Goal: Navigation & Orientation: Find specific page/section

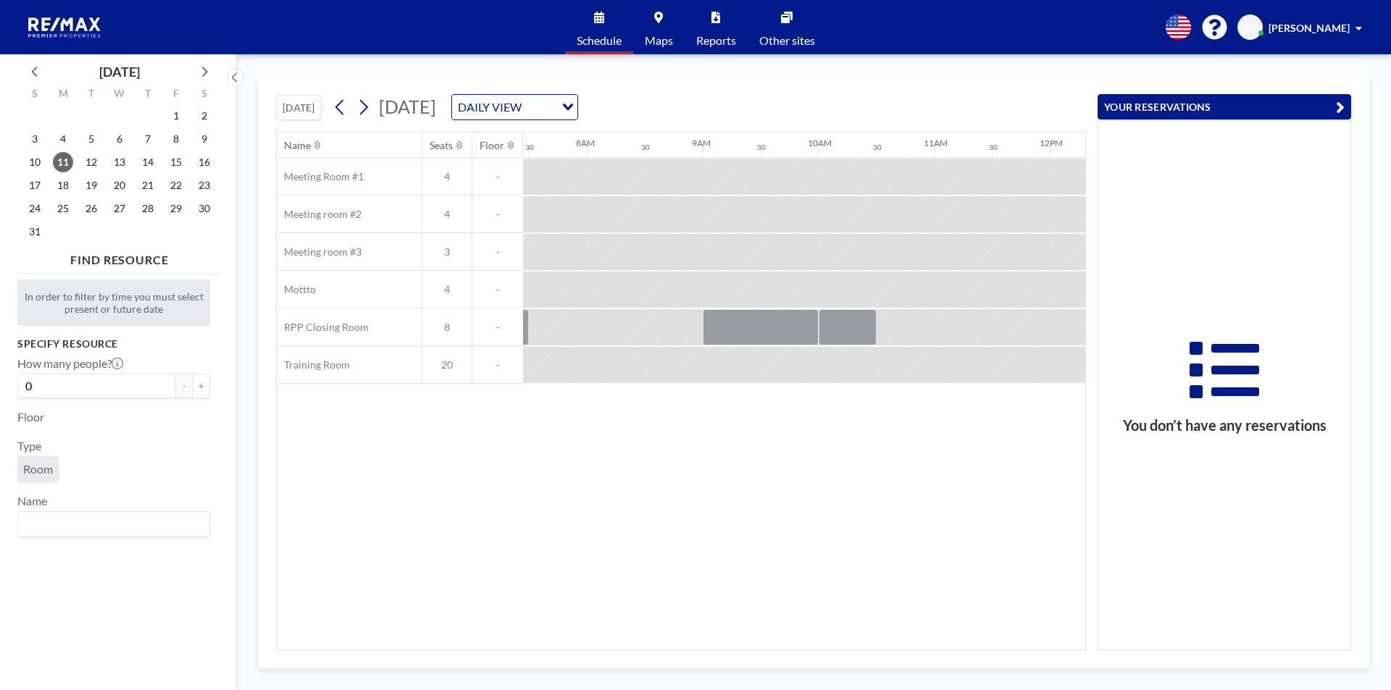
scroll to position [0, 869]
click at [172, 142] on span "8" at bounding box center [176, 139] width 20 height 20
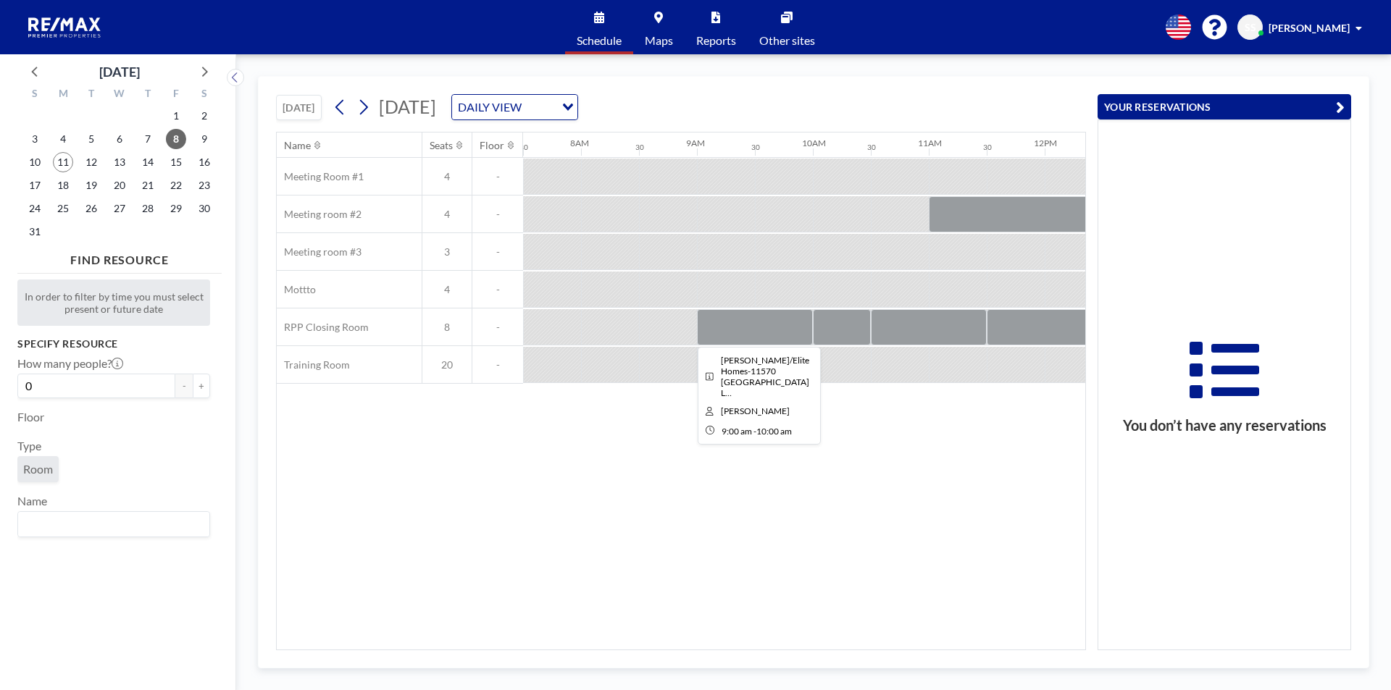
click at [737, 336] on div at bounding box center [755, 327] width 116 height 36
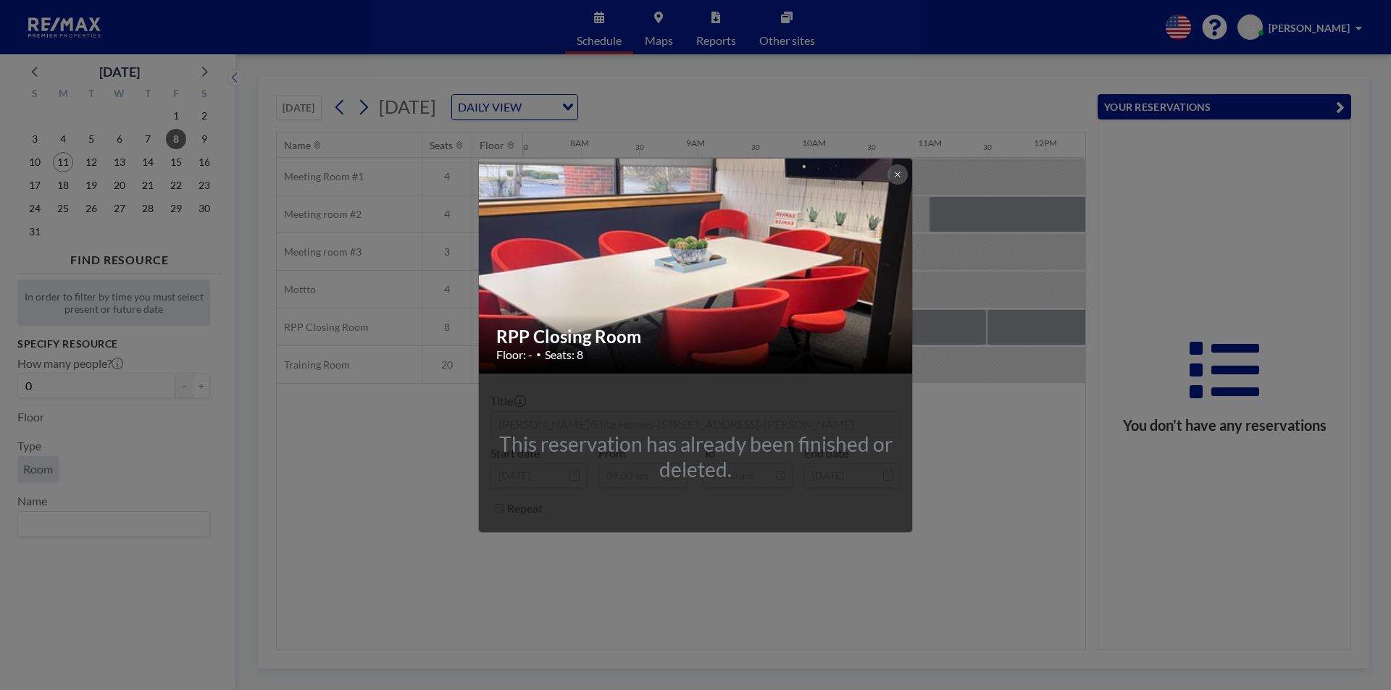
drag, startPoint x: 449, startPoint y: 591, endPoint x: 459, endPoint y: 568, distance: 25.3
click at [449, 585] on div "RPP Closing Room Floor: - • Seats: 8 This reservation has already been finished…" at bounding box center [695, 345] width 1391 height 690
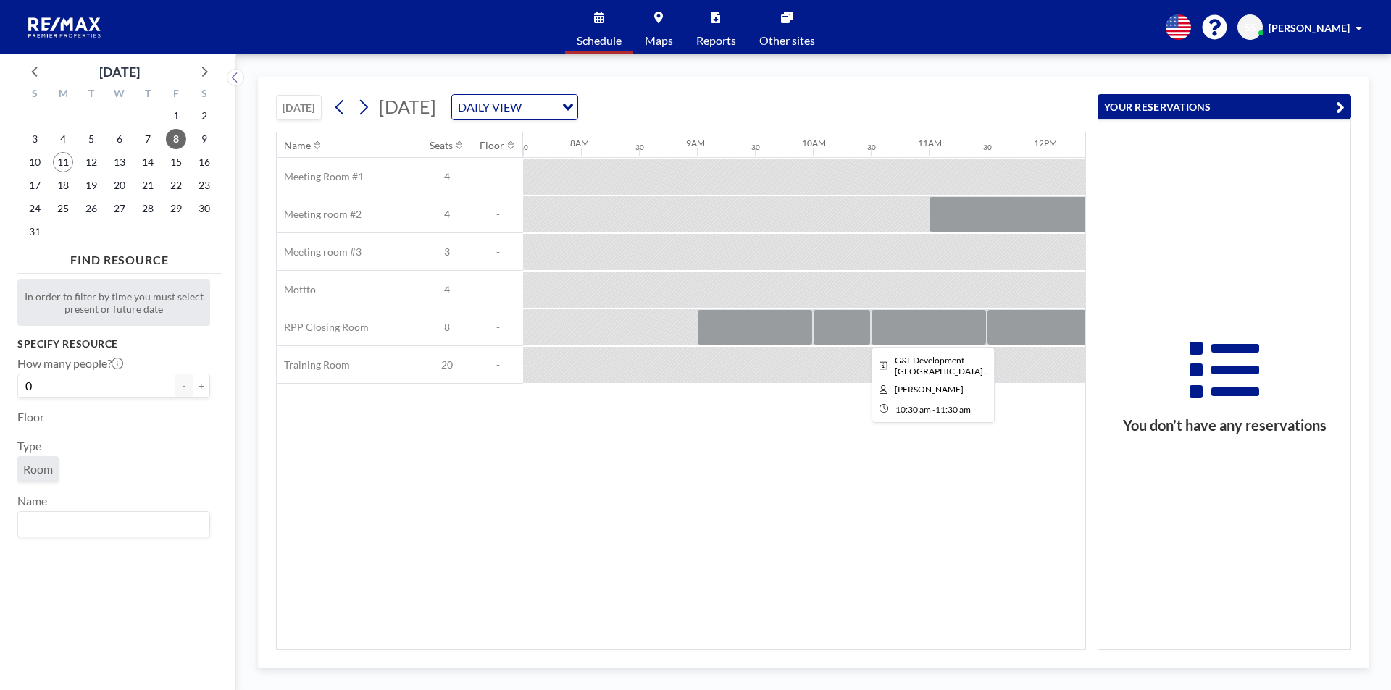
click at [895, 326] on div at bounding box center [929, 327] width 116 height 36
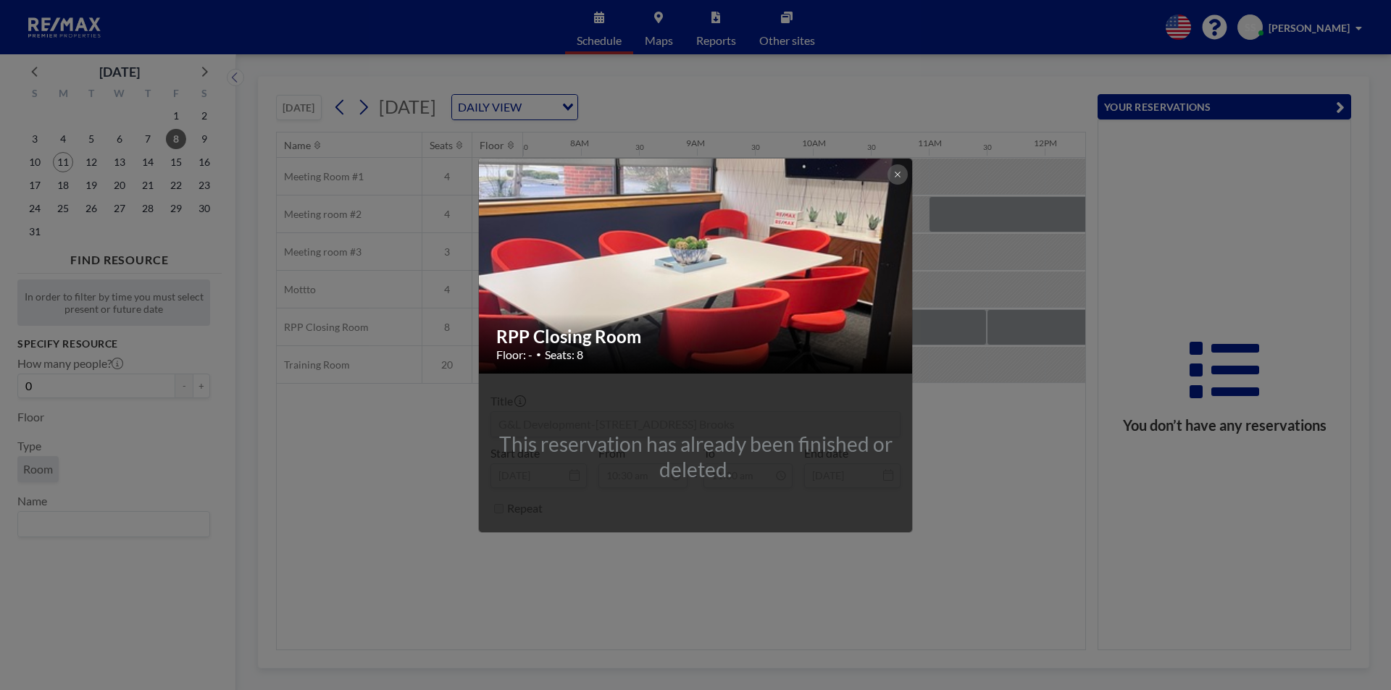
click at [996, 406] on div "RPP Closing Room Floor: - • Seats: 8 This reservation has already been finished…" at bounding box center [695, 345] width 1391 height 690
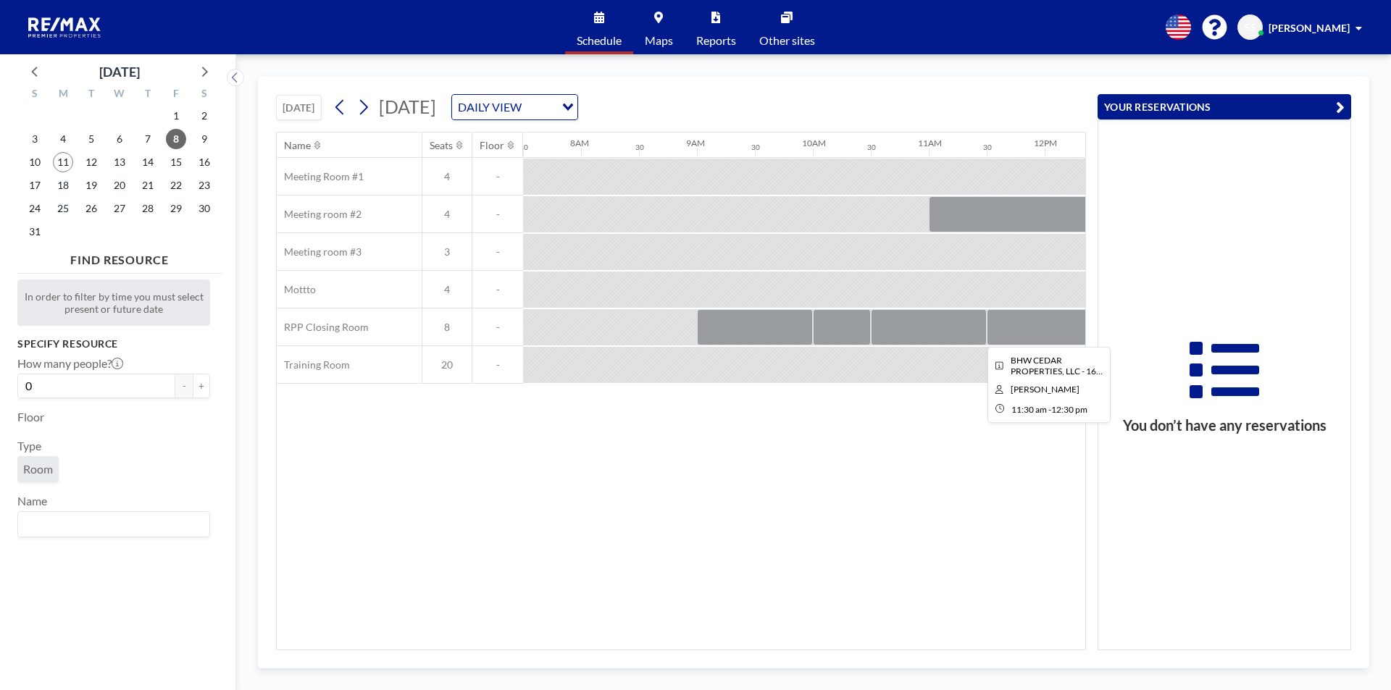
click at [1019, 335] on div at bounding box center [1045, 327] width 116 height 36
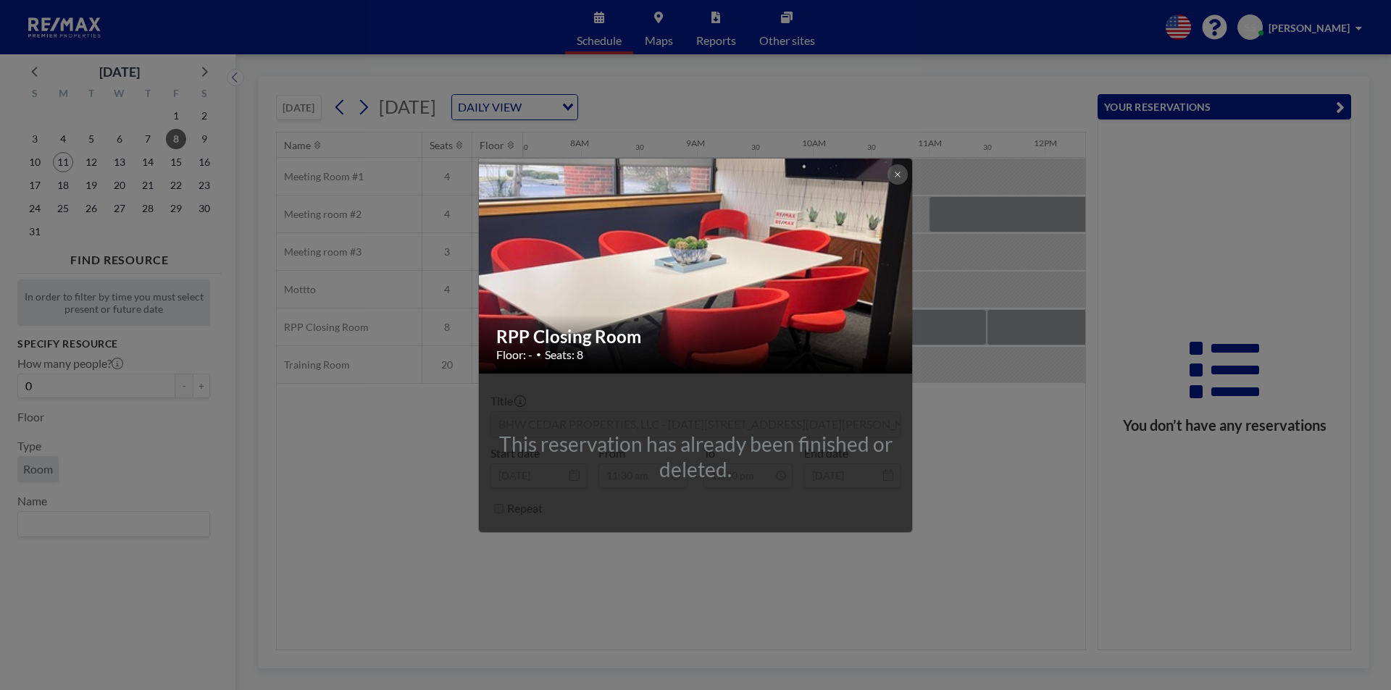
click at [992, 456] on div "RPP Closing Room Floor: - • Seats: 8 This reservation has already been finished…" at bounding box center [695, 345] width 1391 height 690
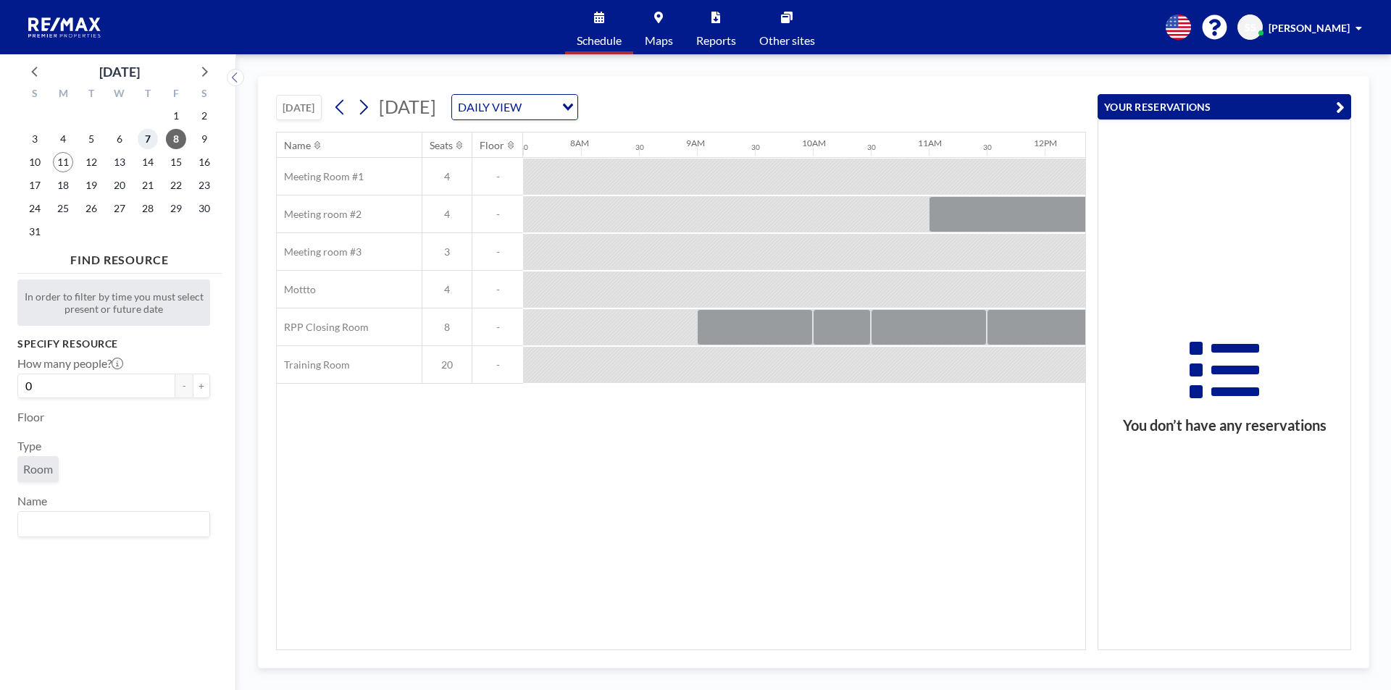
click at [141, 141] on span "7" at bounding box center [148, 139] width 20 height 20
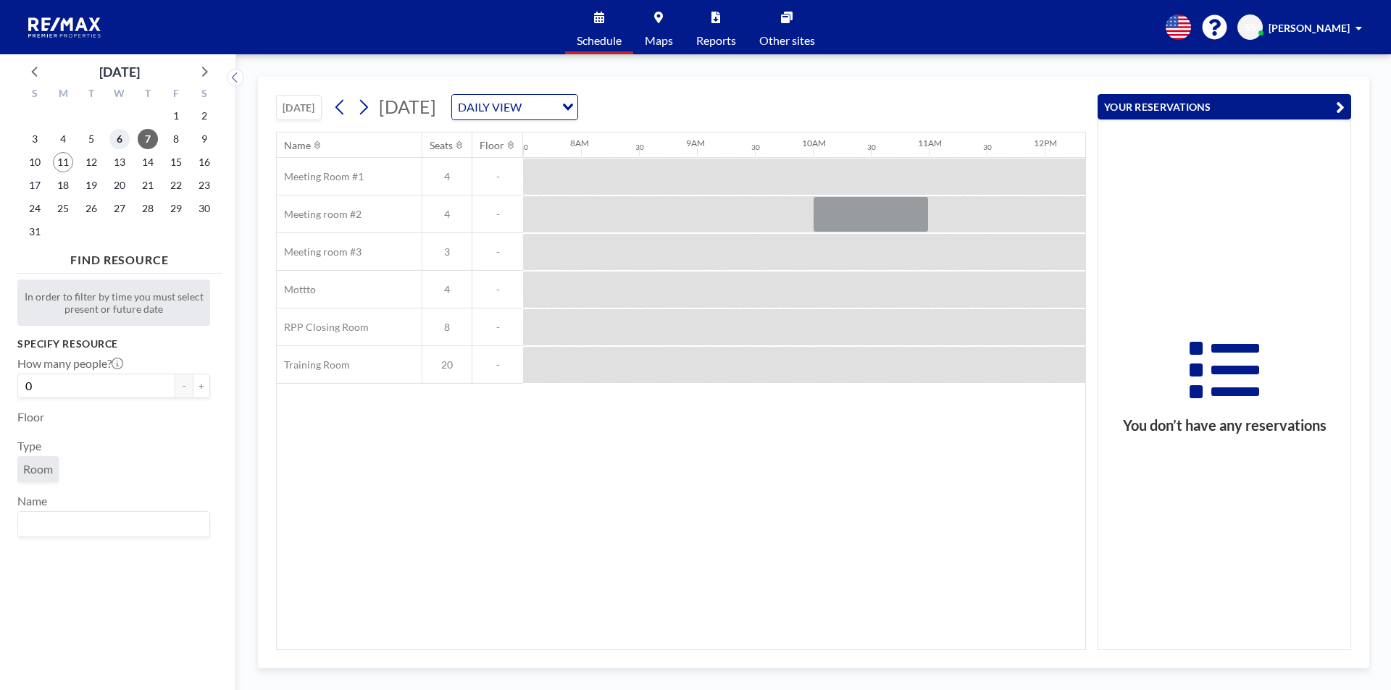
click at [116, 135] on span "6" at bounding box center [119, 139] width 20 height 20
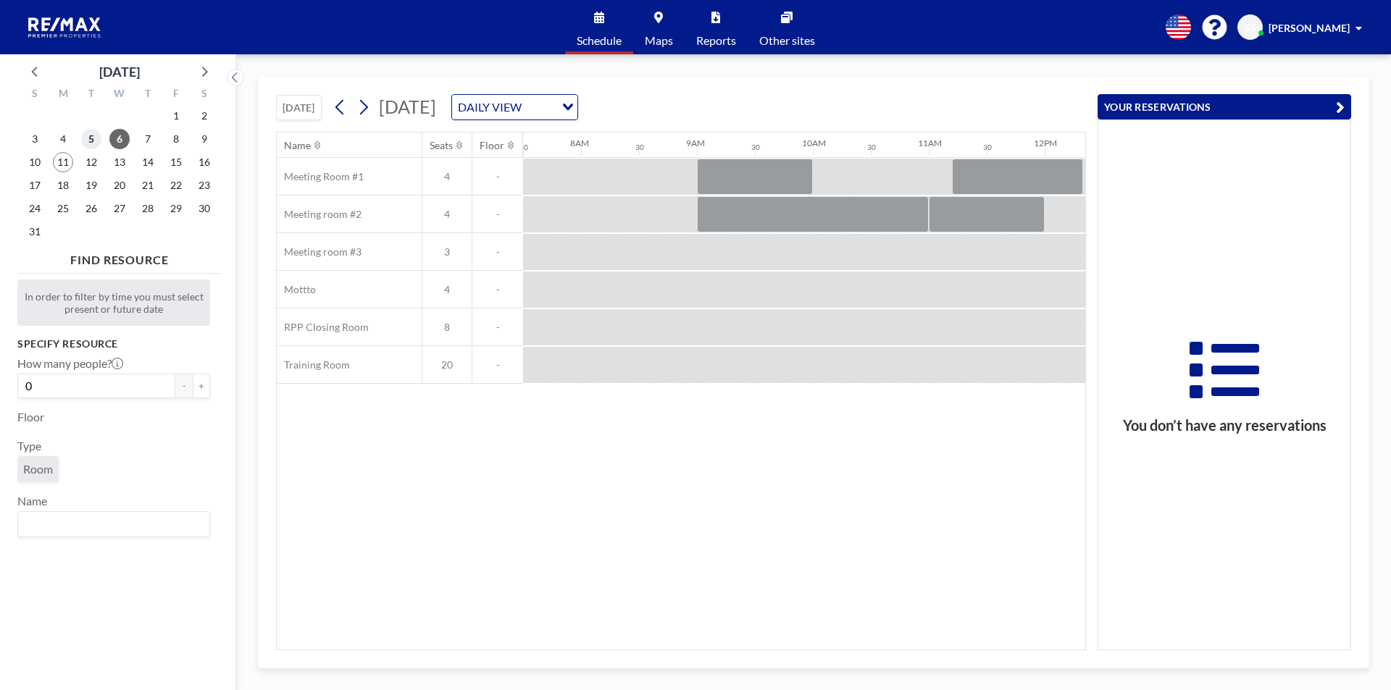
click at [93, 138] on span "5" at bounding box center [91, 139] width 20 height 20
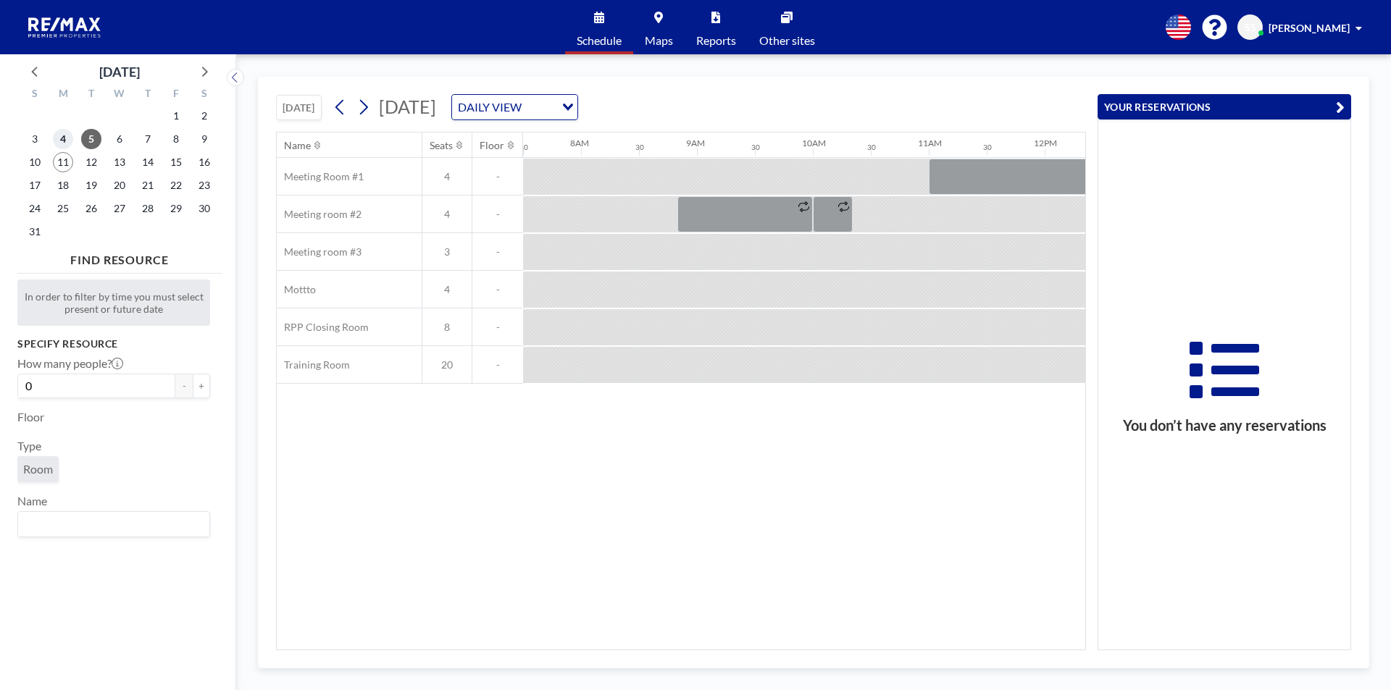
click at [64, 134] on span "4" at bounding box center [63, 139] width 20 height 20
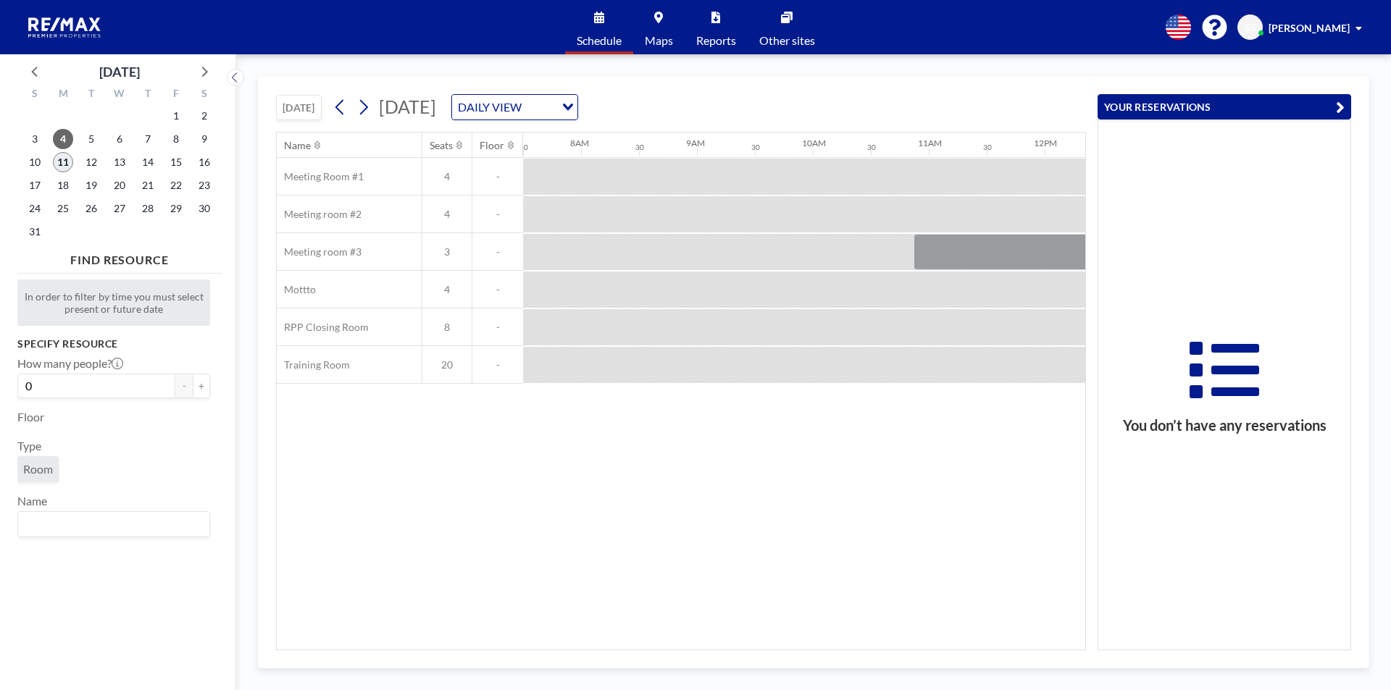
click at [62, 165] on span "11" at bounding box center [63, 162] width 20 height 20
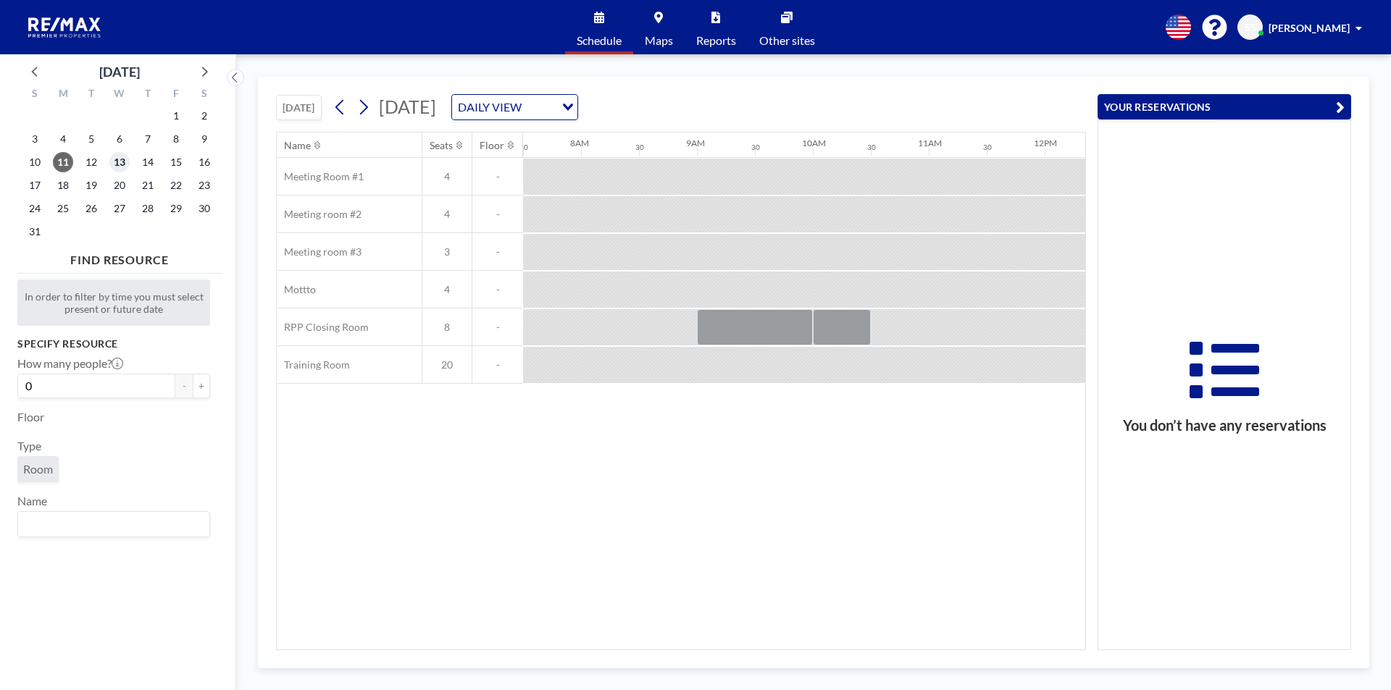
click at [112, 159] on span "13" at bounding box center [119, 162] width 20 height 20
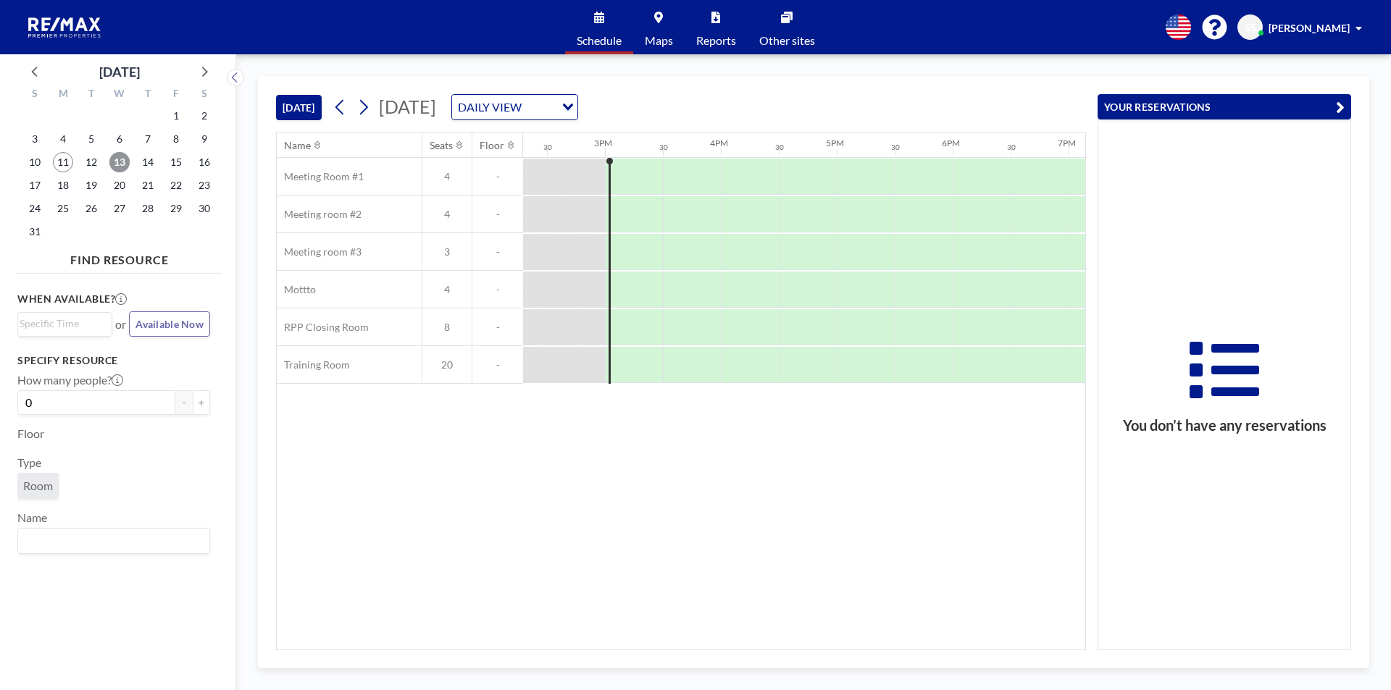
scroll to position [0, 1681]
click at [143, 159] on span "14" at bounding box center [148, 162] width 20 height 20
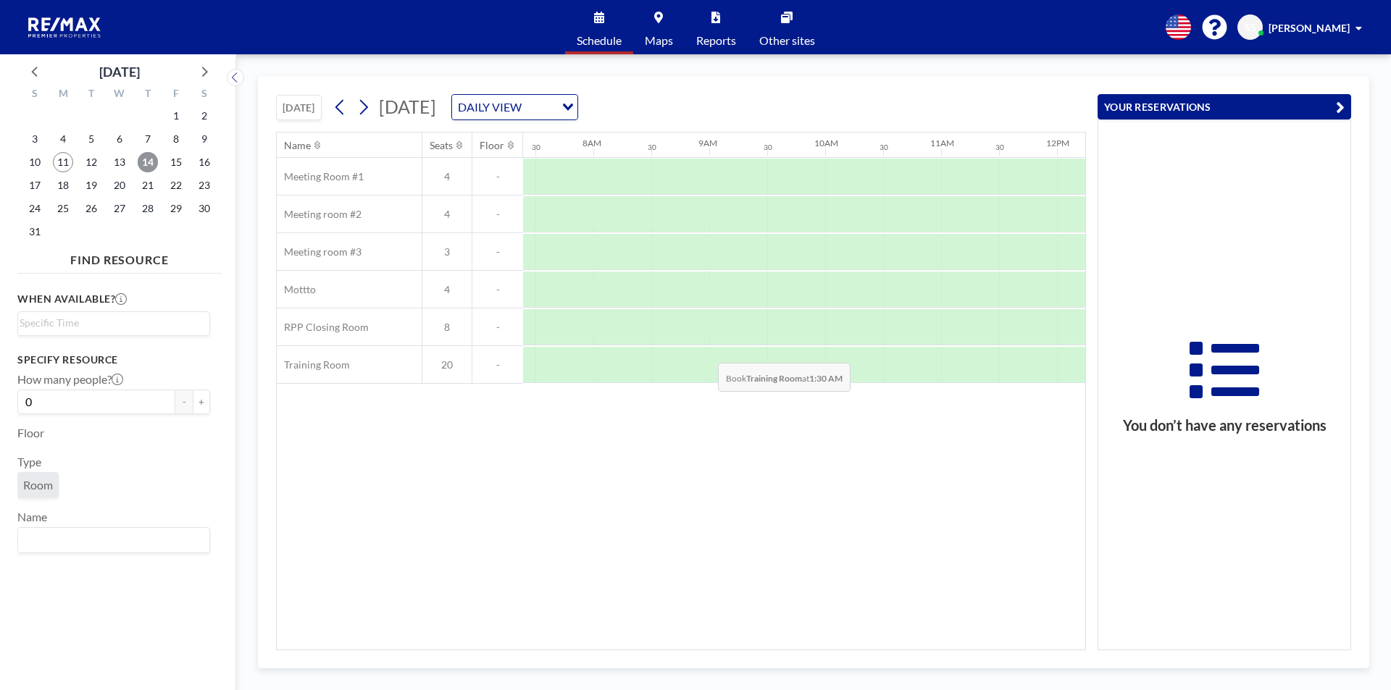
scroll to position [0, 869]
click at [553, 115] on input "Search for option" at bounding box center [540, 107] width 28 height 19
click at [673, 158] on li "WEEKLY VIEW" at bounding box center [670, 153] width 124 height 21
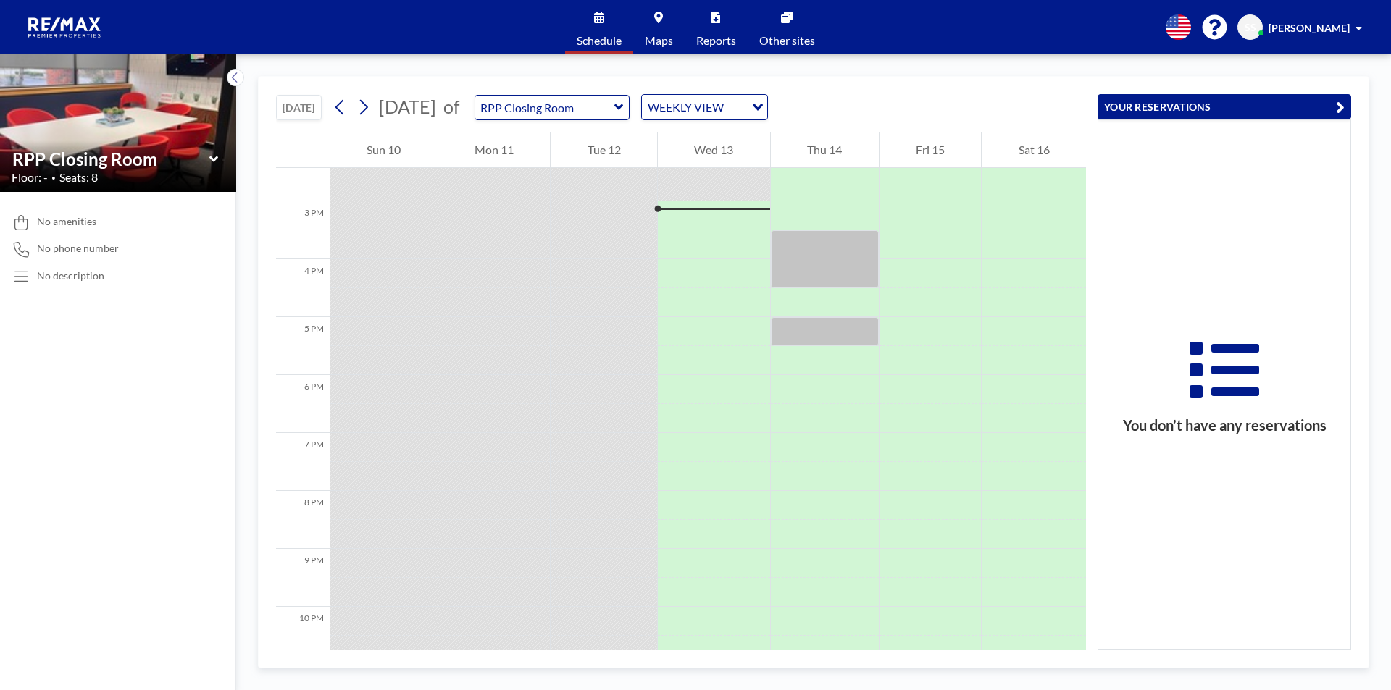
scroll to position [840, 0]
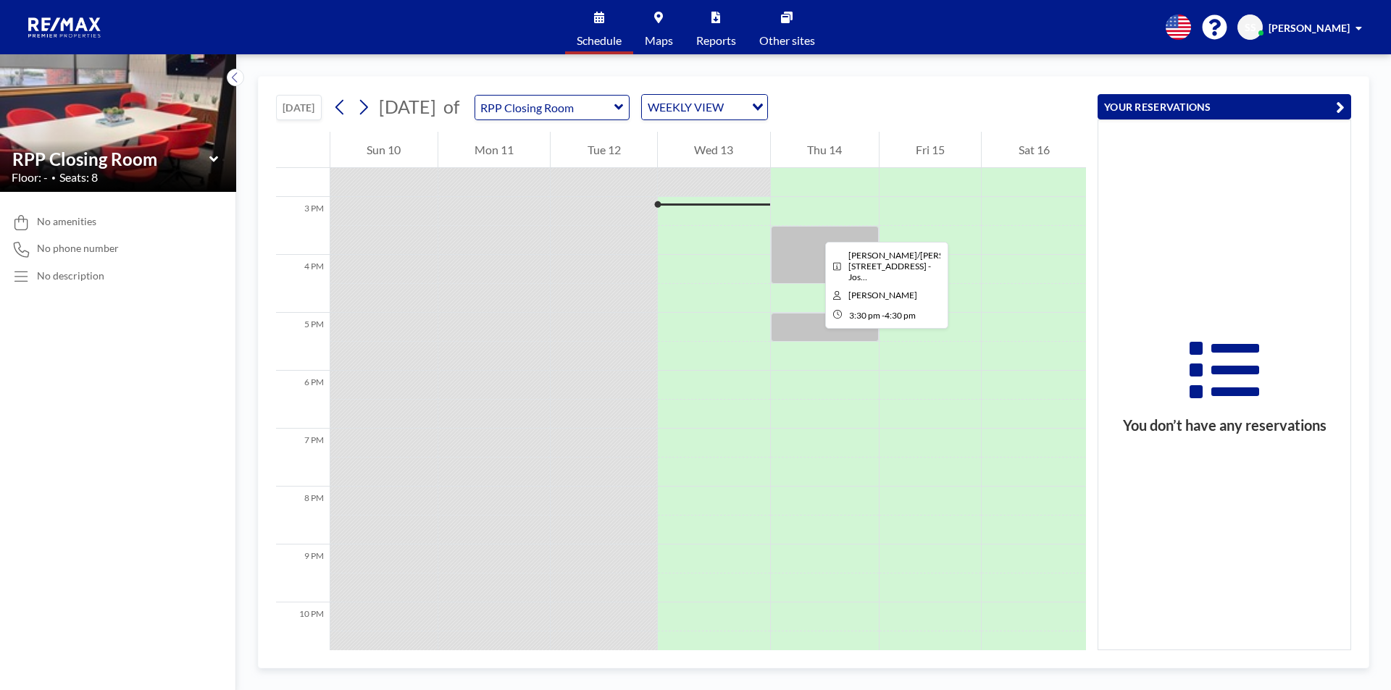
click at [813, 229] on div at bounding box center [825, 255] width 108 height 58
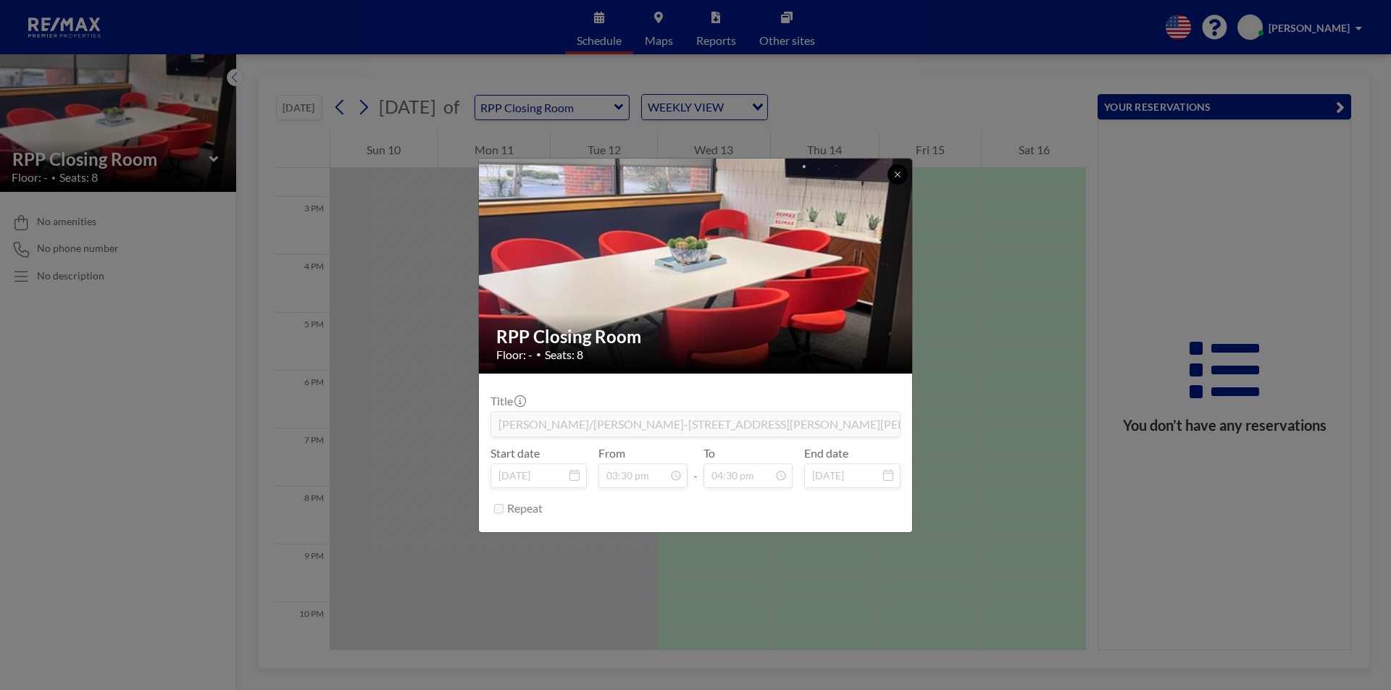
click at [898, 176] on icon at bounding box center [897, 174] width 9 height 9
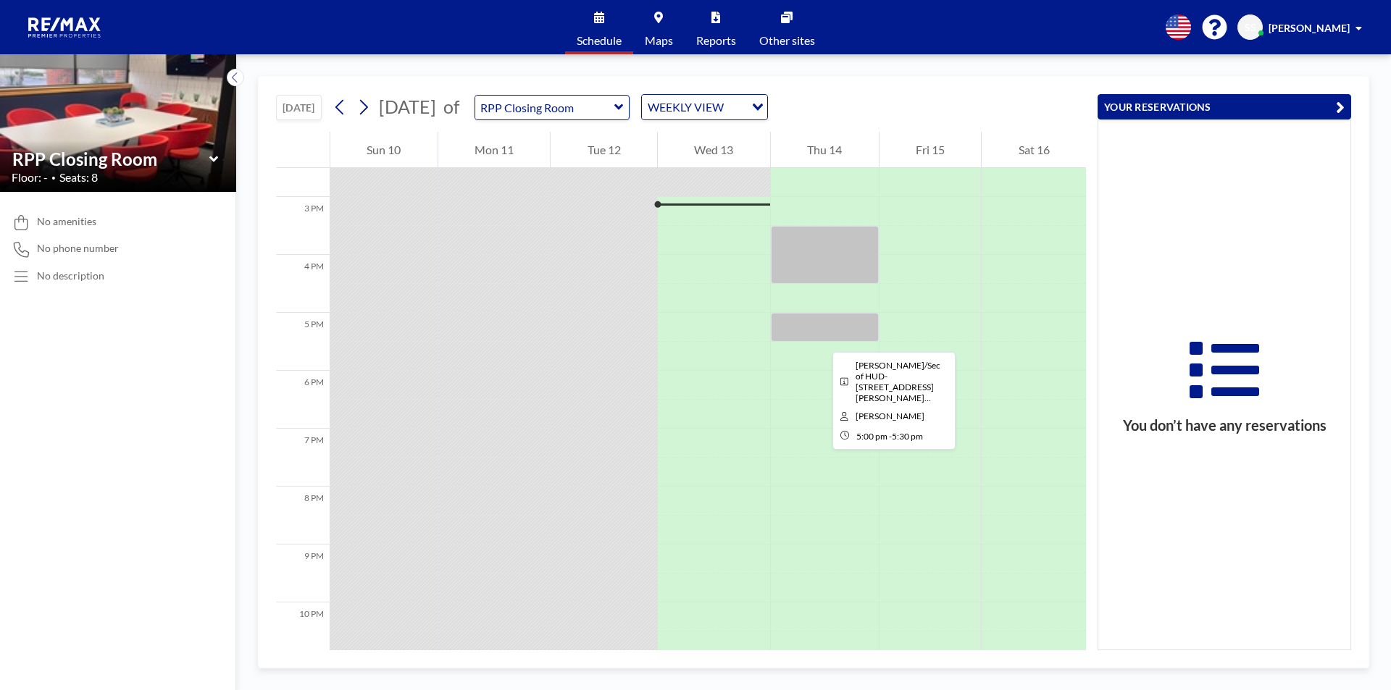
click at [821, 339] on div at bounding box center [825, 327] width 108 height 29
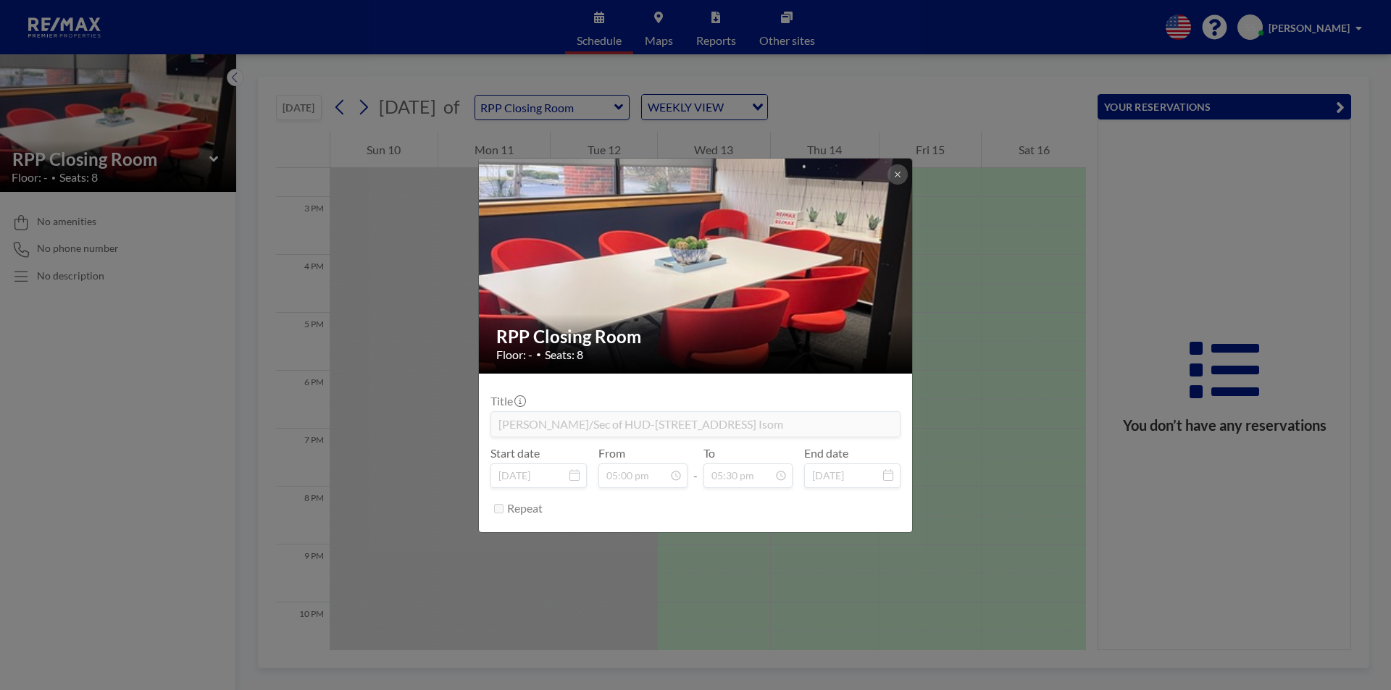
click at [960, 290] on div "RPP Closing Room Floor: - • Seats: 8 Title [PERSON_NAME]/Sec of HUD-[STREET_ADD…" at bounding box center [695, 345] width 1391 height 690
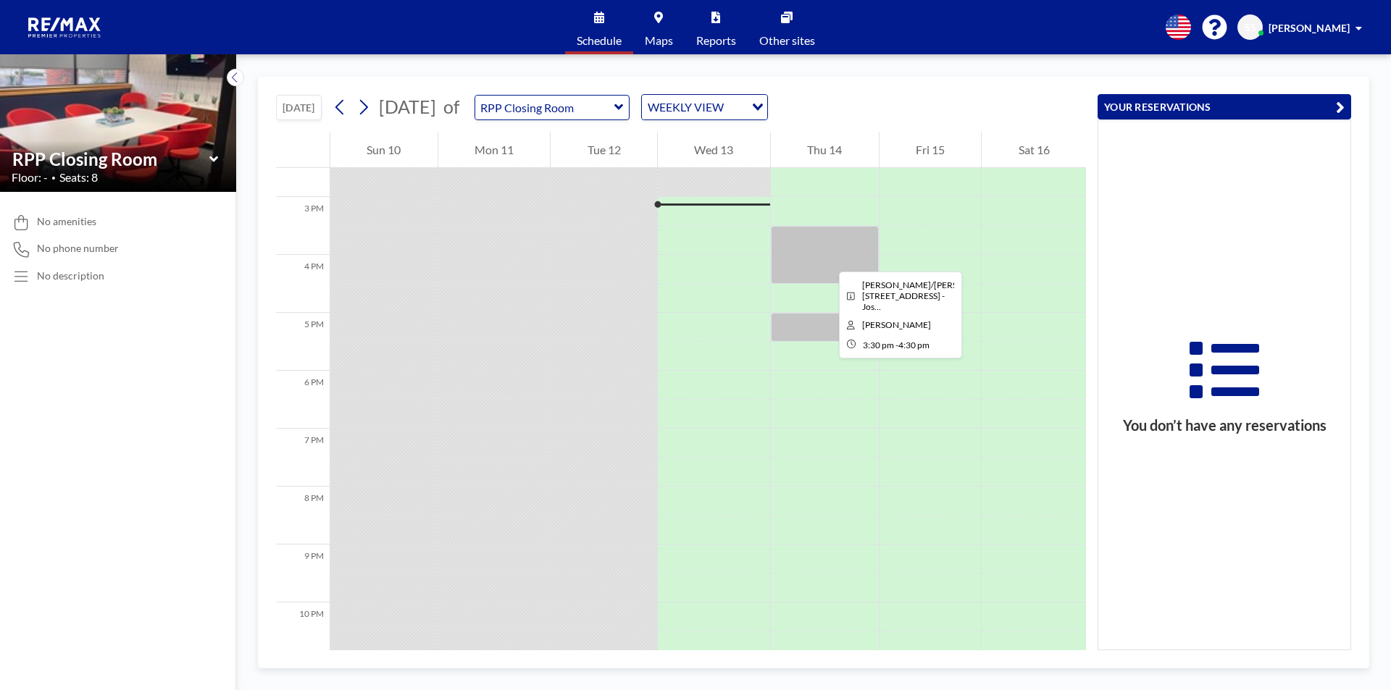
click at [819, 254] on div at bounding box center [825, 255] width 108 height 58
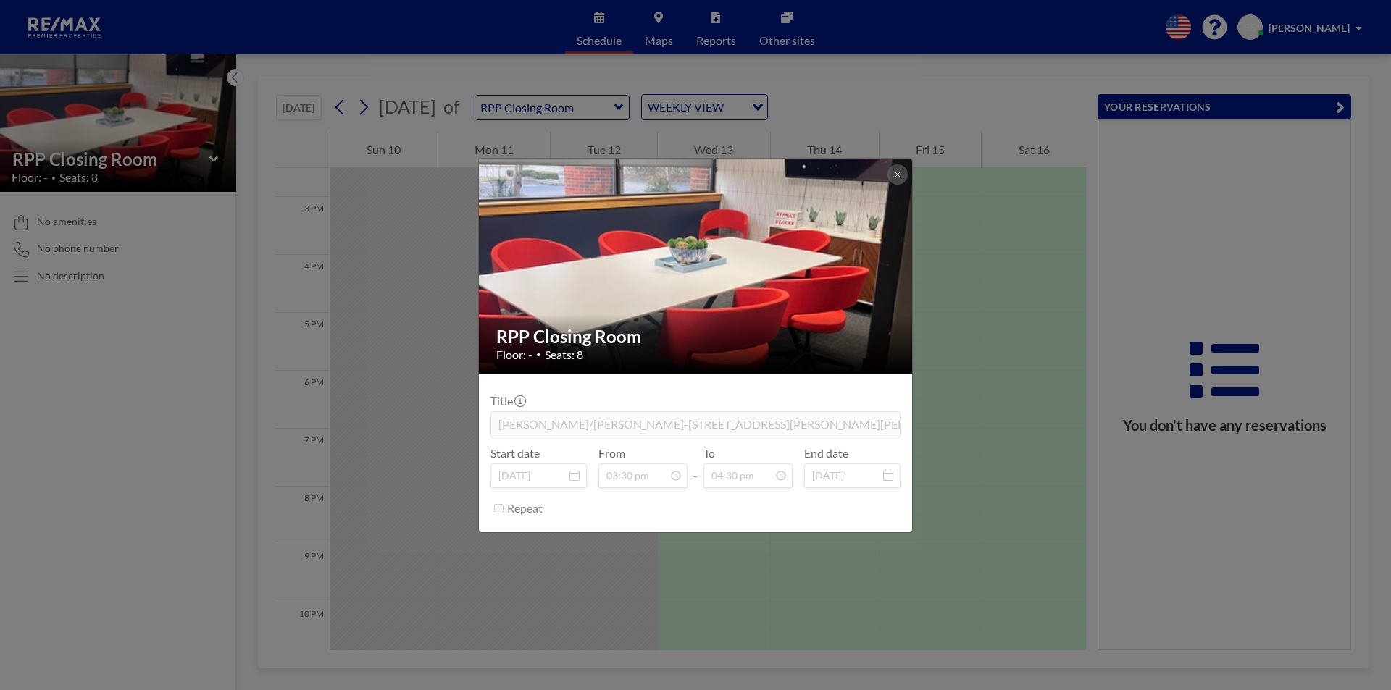
click at [961, 343] on div "RPP Closing Room Floor: - • Seats: 8 Title [PERSON_NAME]/[PERSON_NAME]-[STREET_…" at bounding box center [695, 345] width 1391 height 690
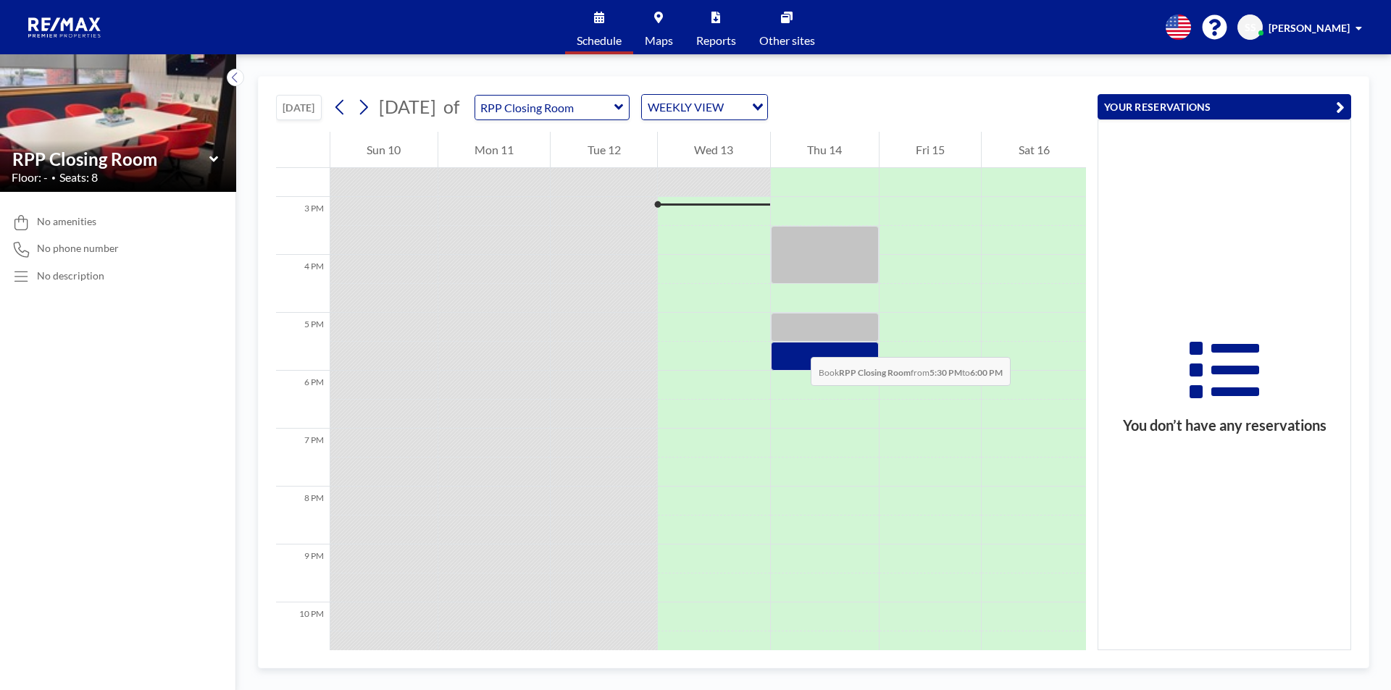
click at [796, 343] on div at bounding box center [825, 356] width 108 height 29
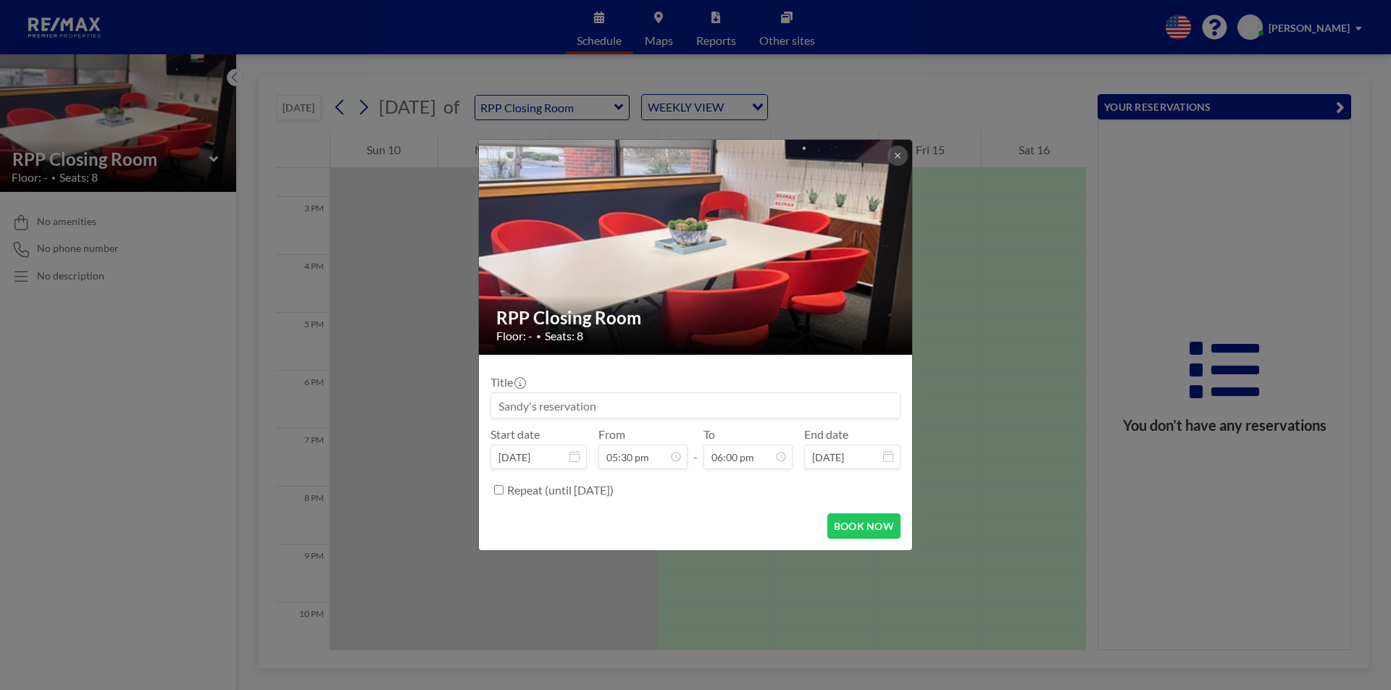
click at [971, 335] on div "RPP Closing Room Floor: - • Seats: 8 Title Start date [DATE] From 05:30 pm - To…" at bounding box center [695, 345] width 1391 height 690
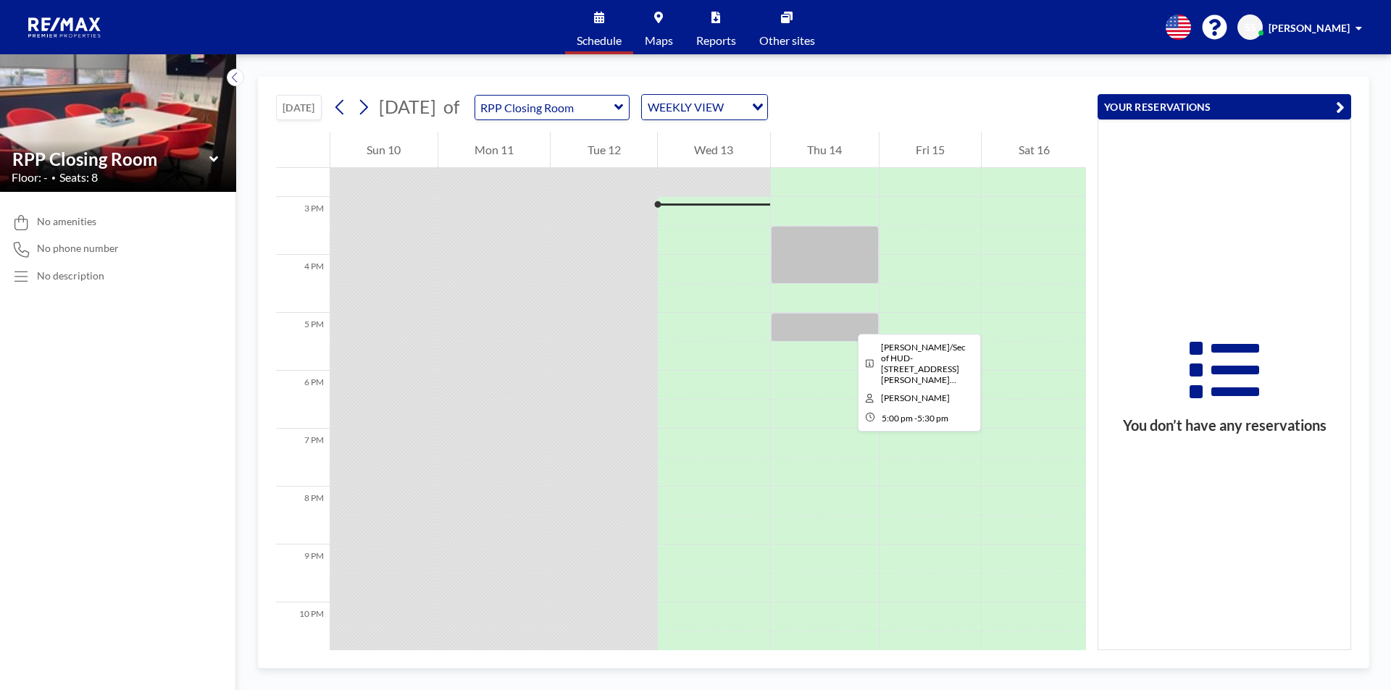
click at [824, 324] on div at bounding box center [825, 327] width 108 height 29
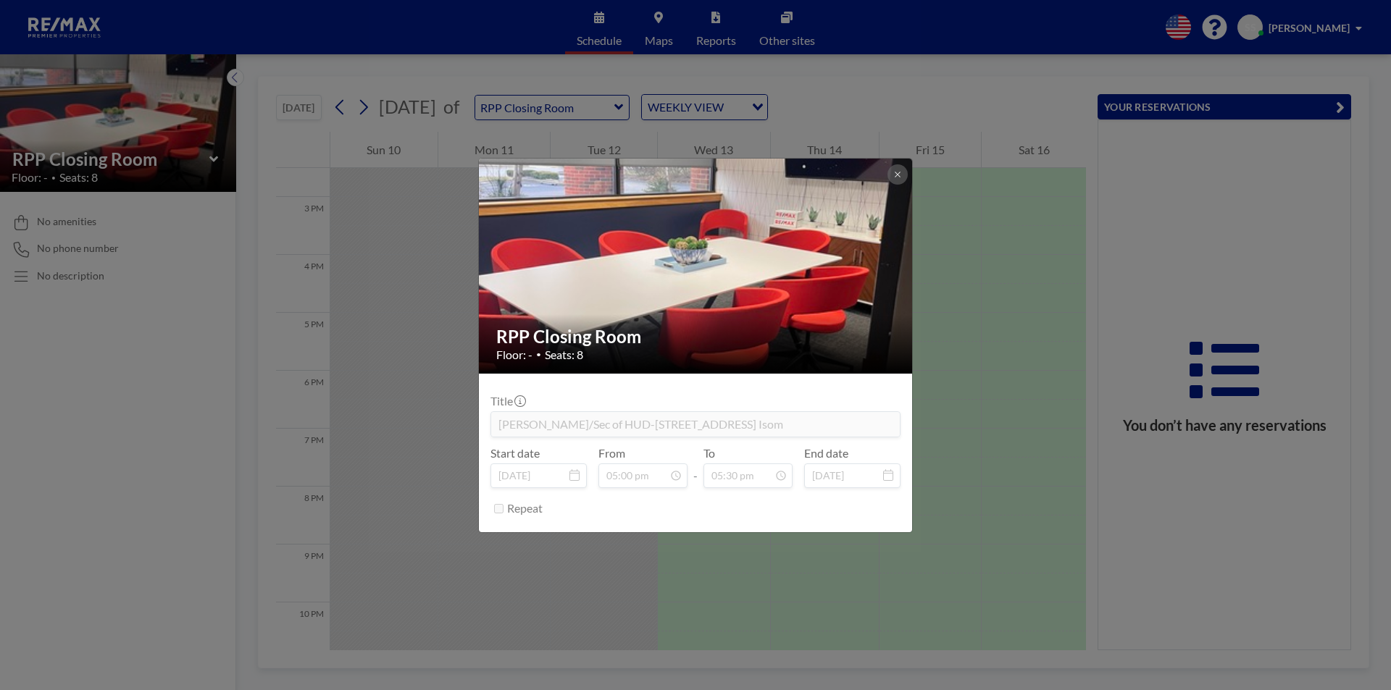
click at [951, 342] on div "RPP Closing Room Floor: - • Seats: 8 Title [PERSON_NAME]/Sec of HUD-[STREET_ADD…" at bounding box center [695, 345] width 1391 height 690
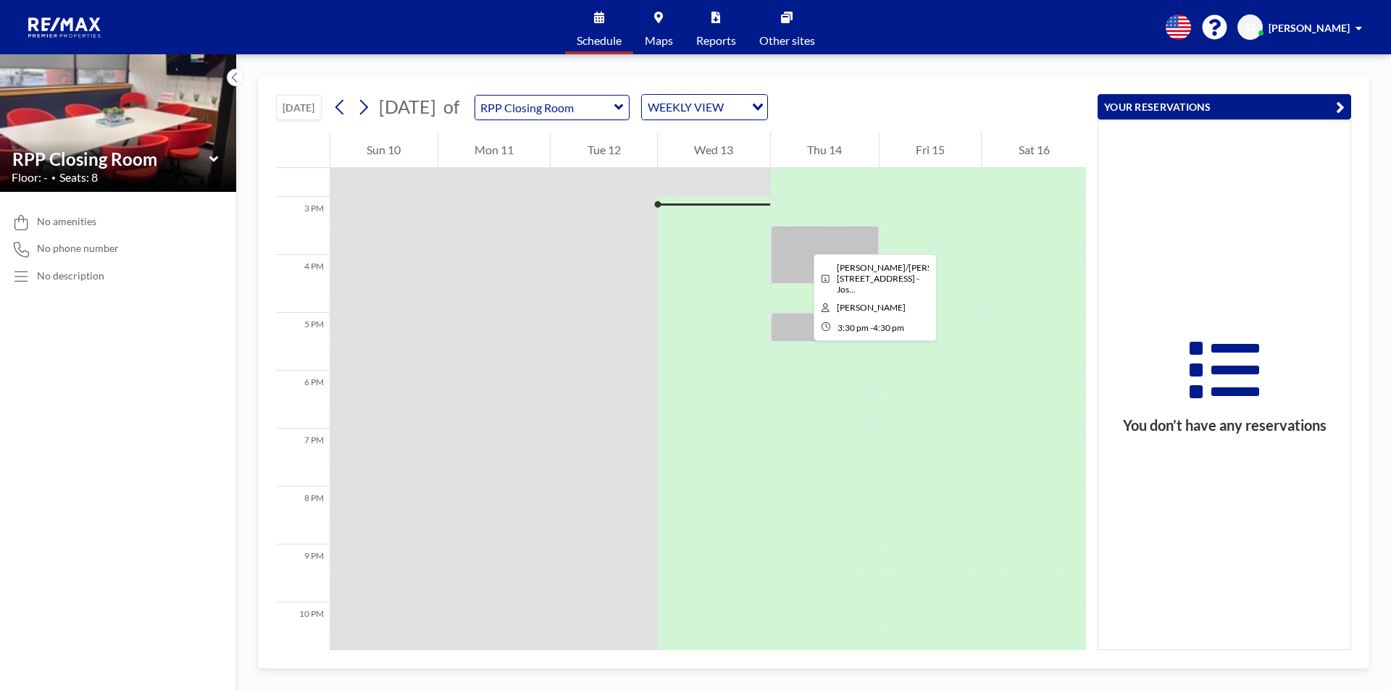
click at [802, 241] on div at bounding box center [825, 255] width 108 height 58
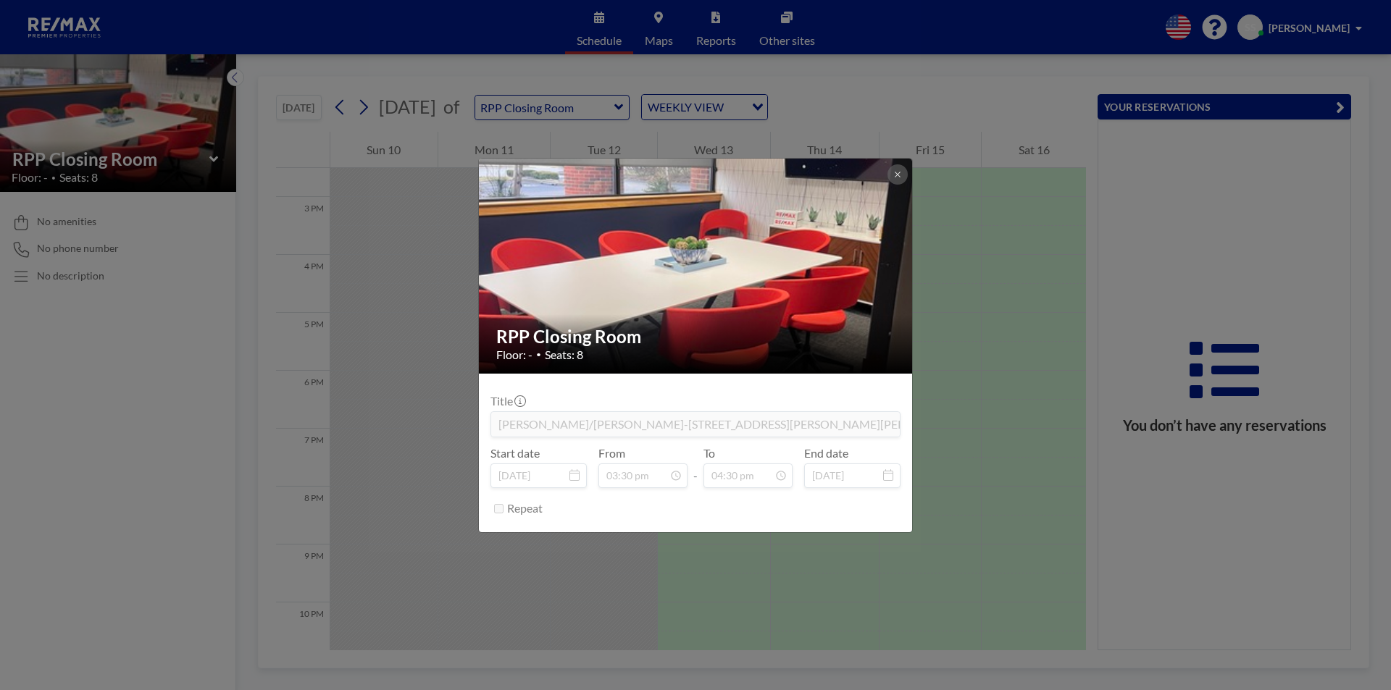
click at [950, 267] on div "RPP Closing Room Floor: - • Seats: 8 Title [PERSON_NAME]/[PERSON_NAME]-[STREET_…" at bounding box center [695, 345] width 1391 height 690
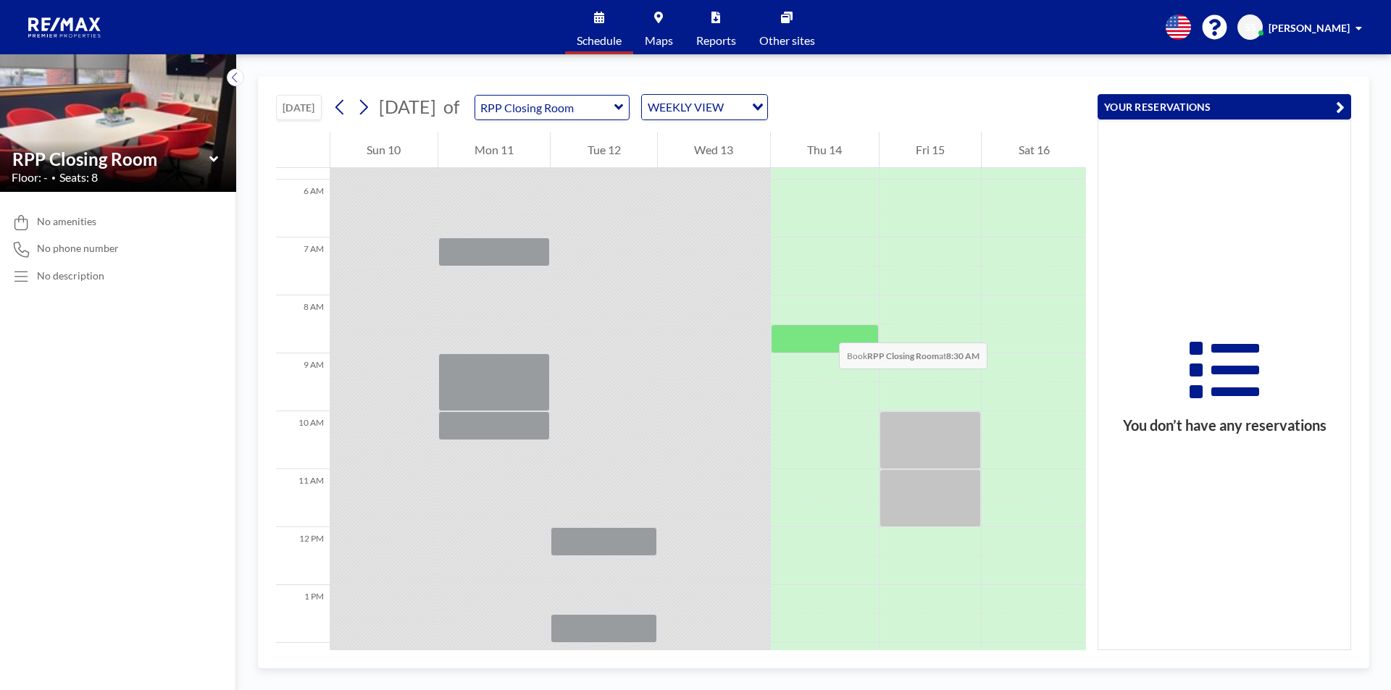
scroll to position [409, 0]
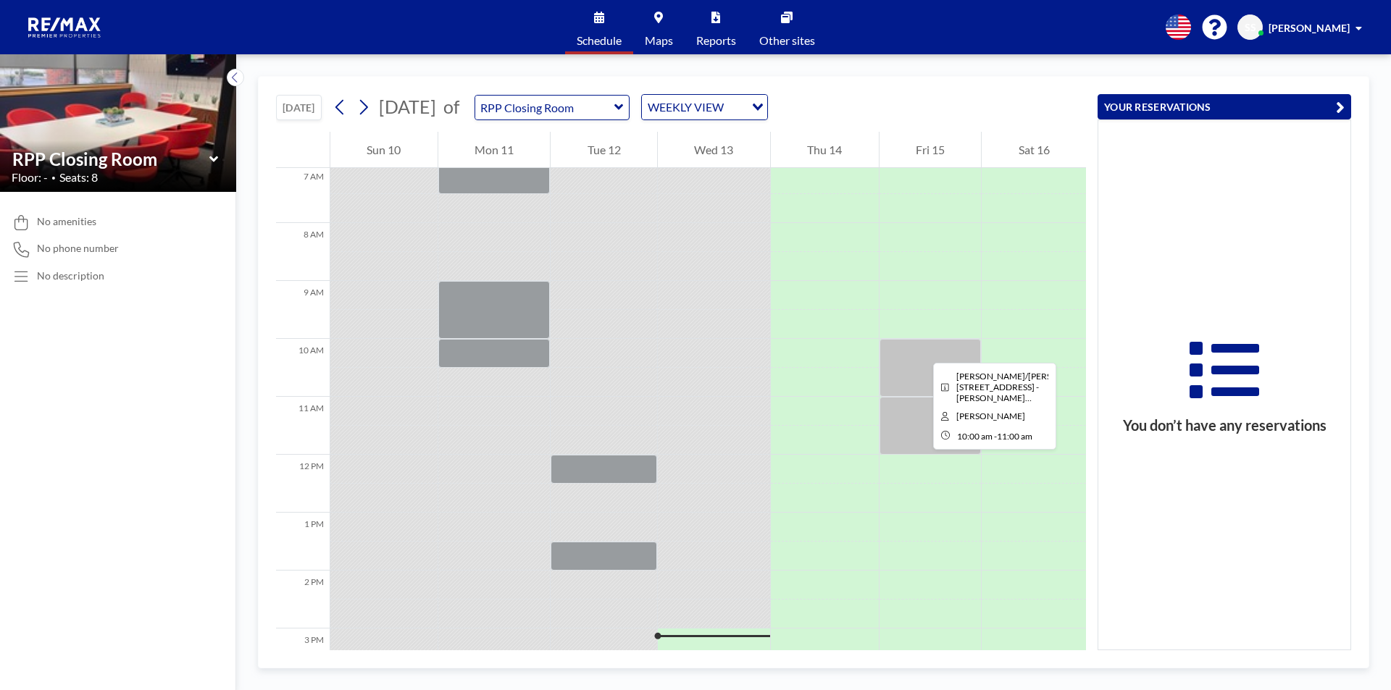
click at [921, 350] on div at bounding box center [930, 368] width 102 height 58
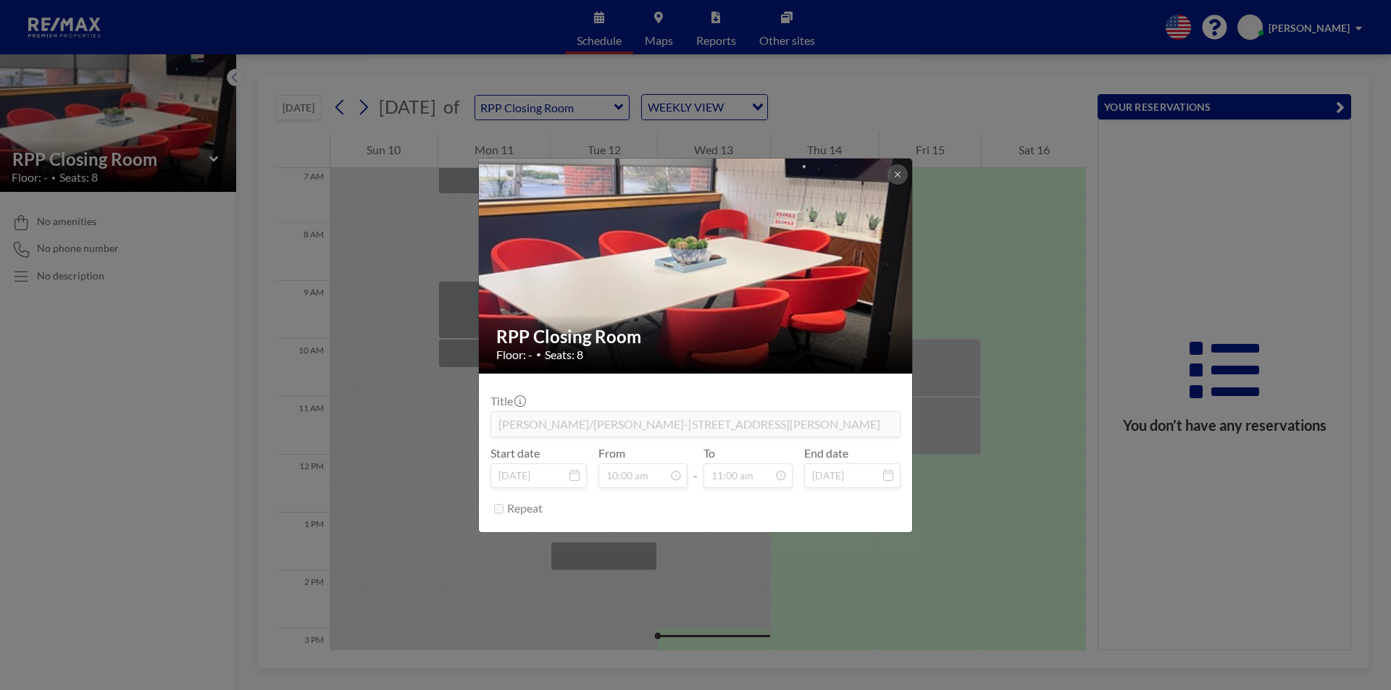
click at [937, 434] on div "RPP Closing Room Floor: - • Seats: 8 Title [PERSON_NAME]/[PERSON_NAME]-[STREET_…" at bounding box center [695, 345] width 1391 height 690
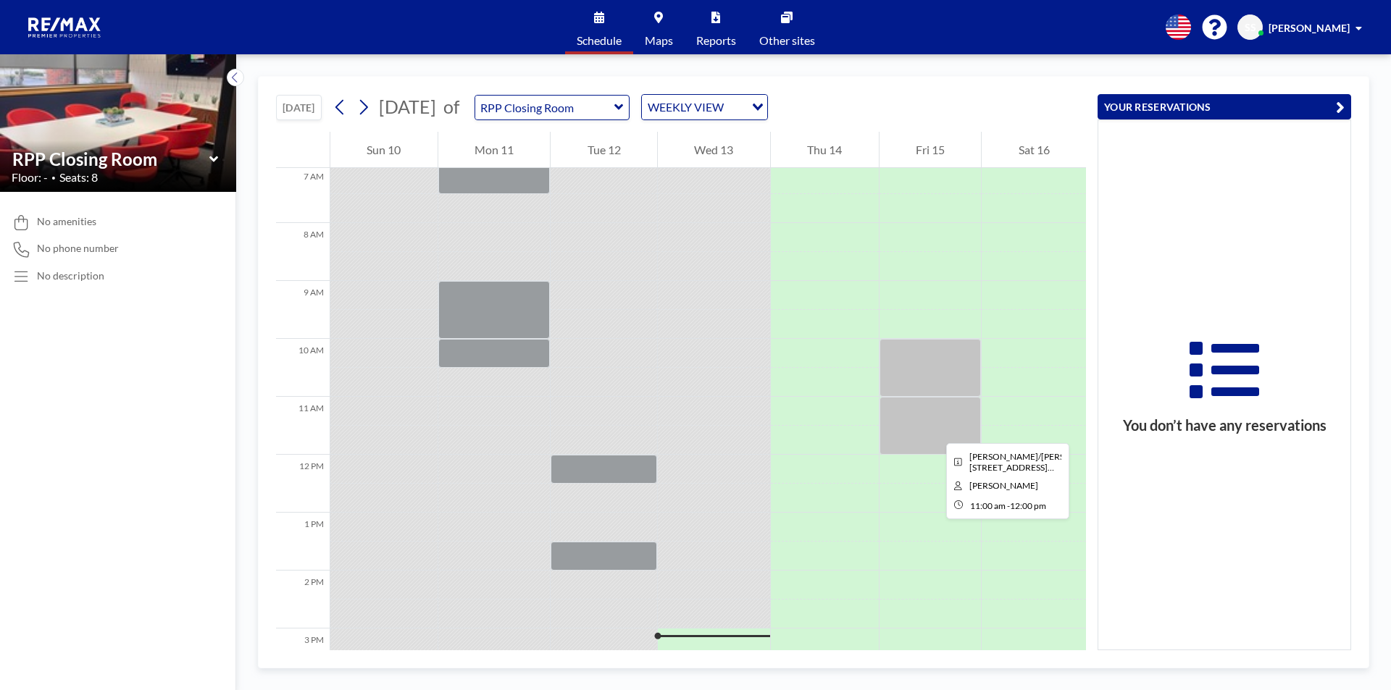
click at [934, 430] on div at bounding box center [930, 426] width 102 height 58
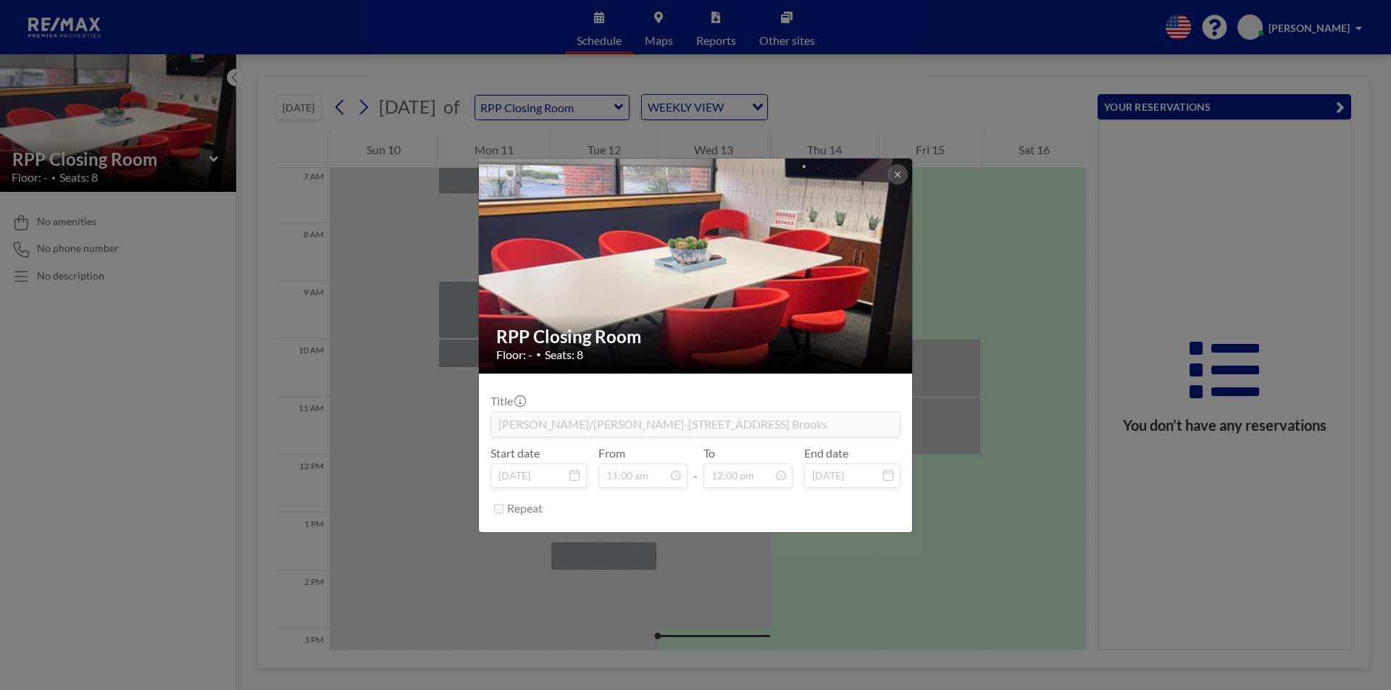
click at [949, 480] on div "RPP Closing Room Floor: - • Seats: 8 Title [PERSON_NAME]/[PERSON_NAME]-[STREET_…" at bounding box center [695, 345] width 1391 height 690
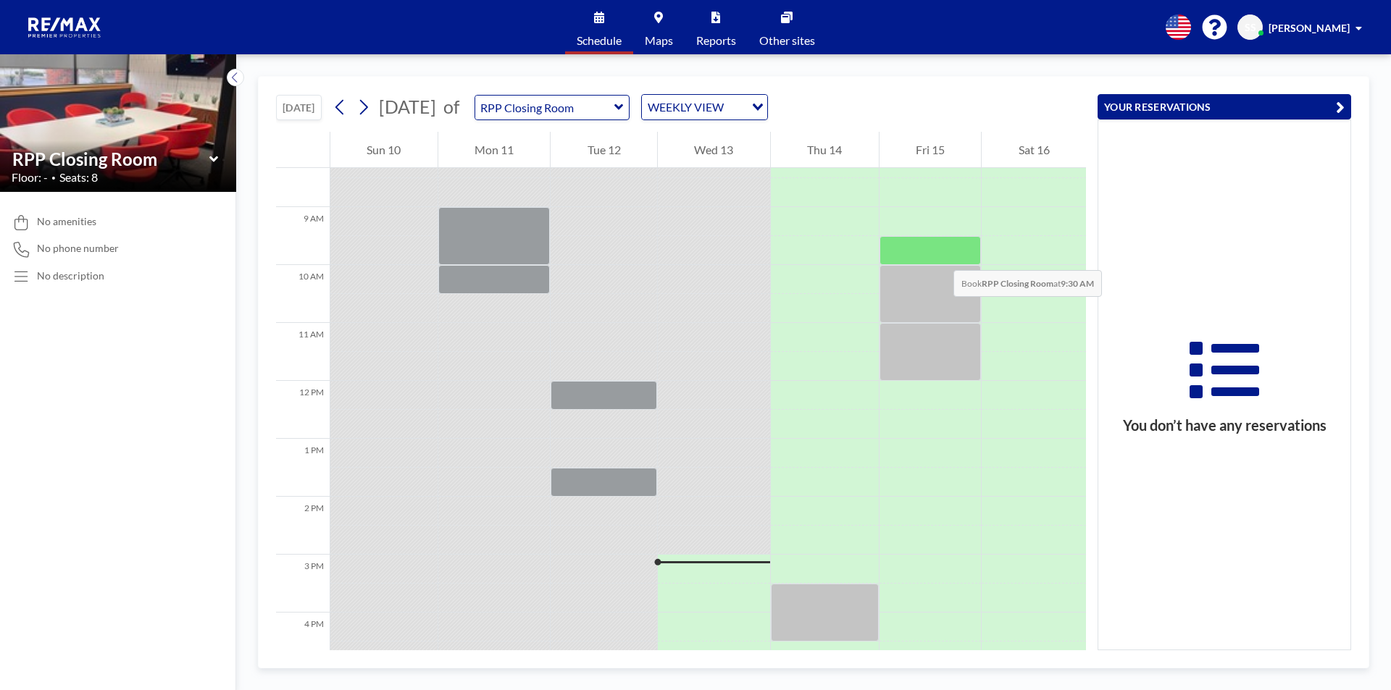
scroll to position [481, 0]
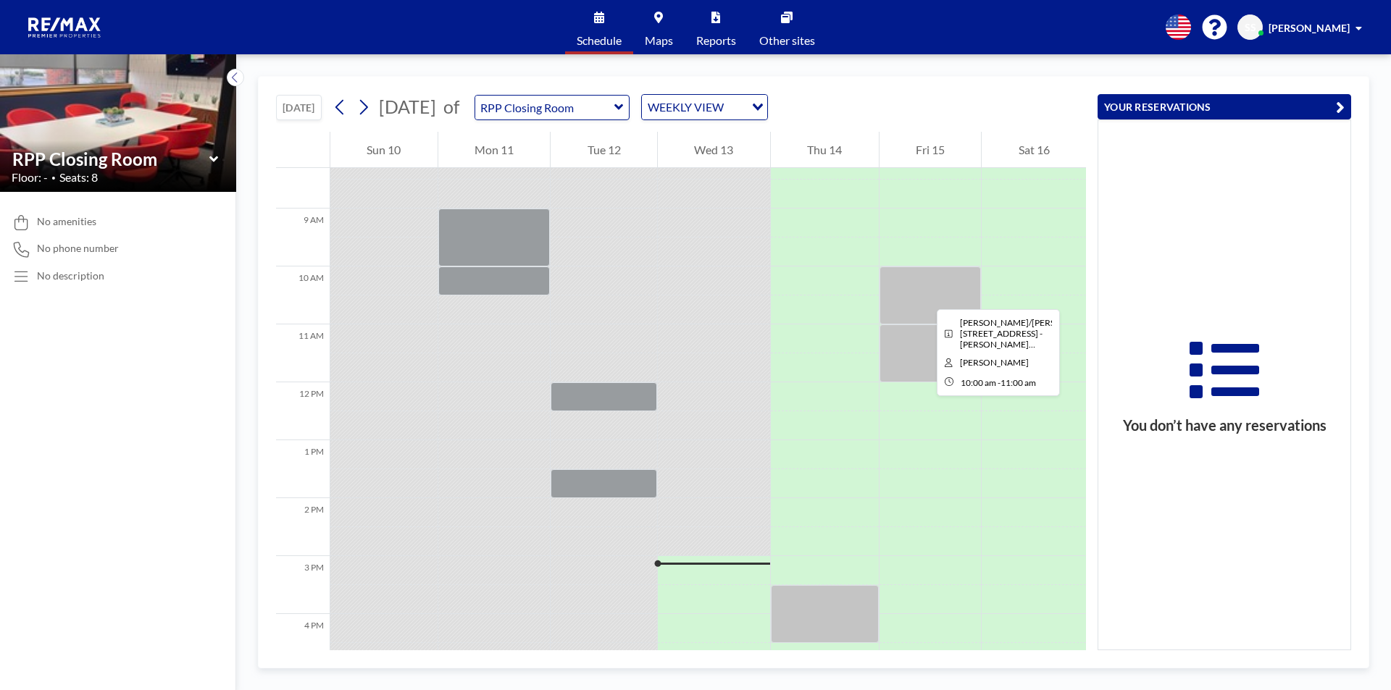
click at [925, 296] on div at bounding box center [930, 296] width 102 height 58
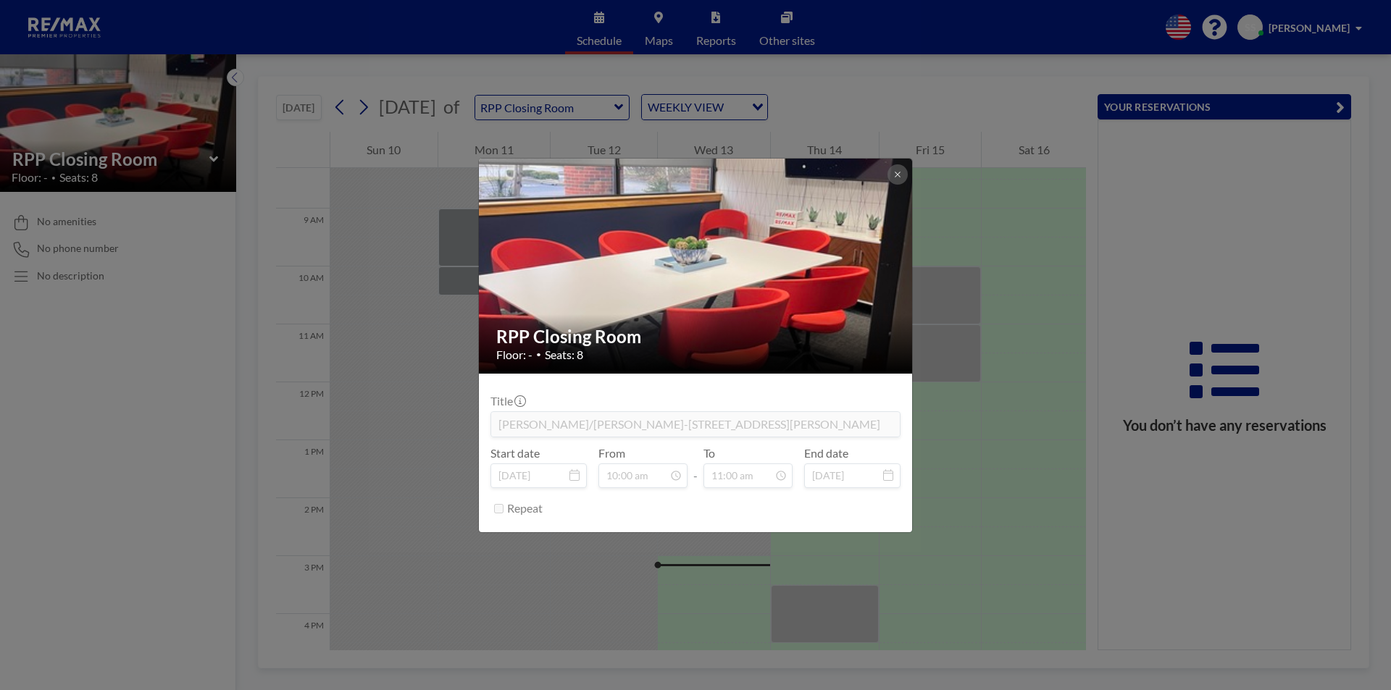
click at [990, 314] on div "RPP Closing Room Floor: - • Seats: 8 Title [PERSON_NAME]/[PERSON_NAME]-[STREET_…" at bounding box center [695, 345] width 1391 height 690
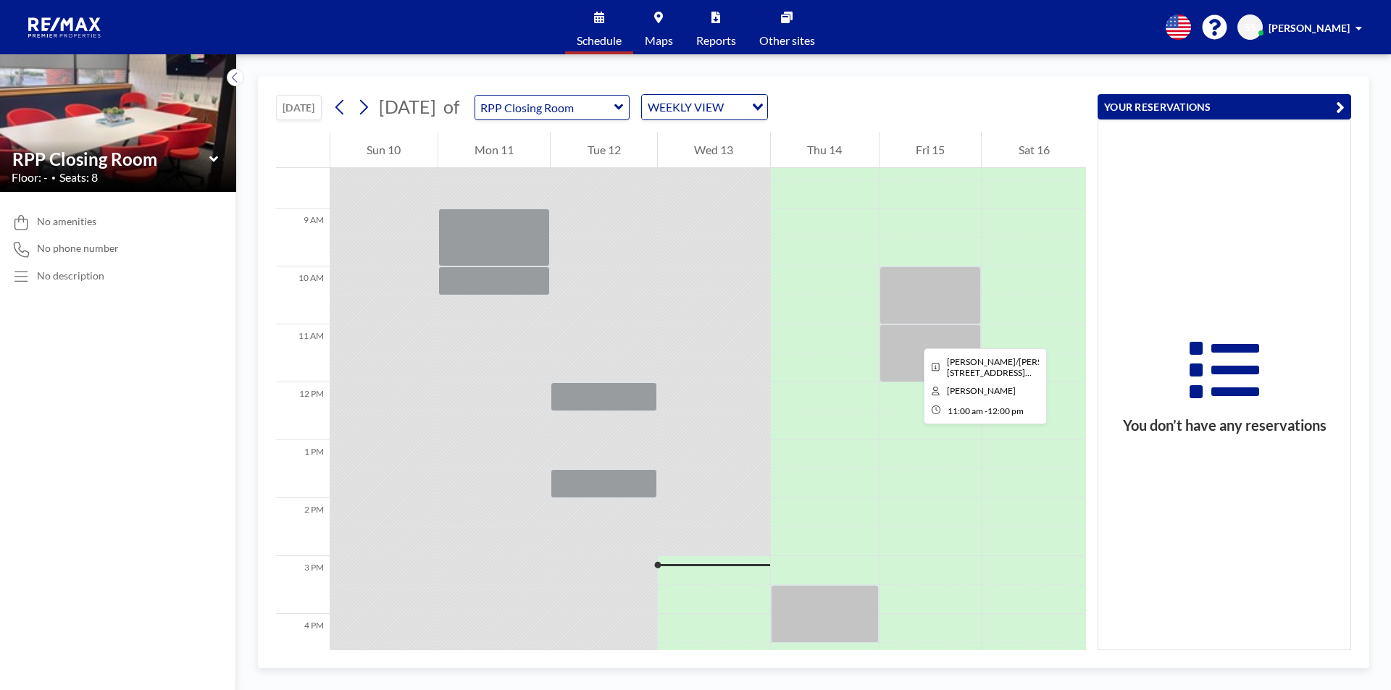
click at [912, 335] on div at bounding box center [930, 354] width 102 height 58
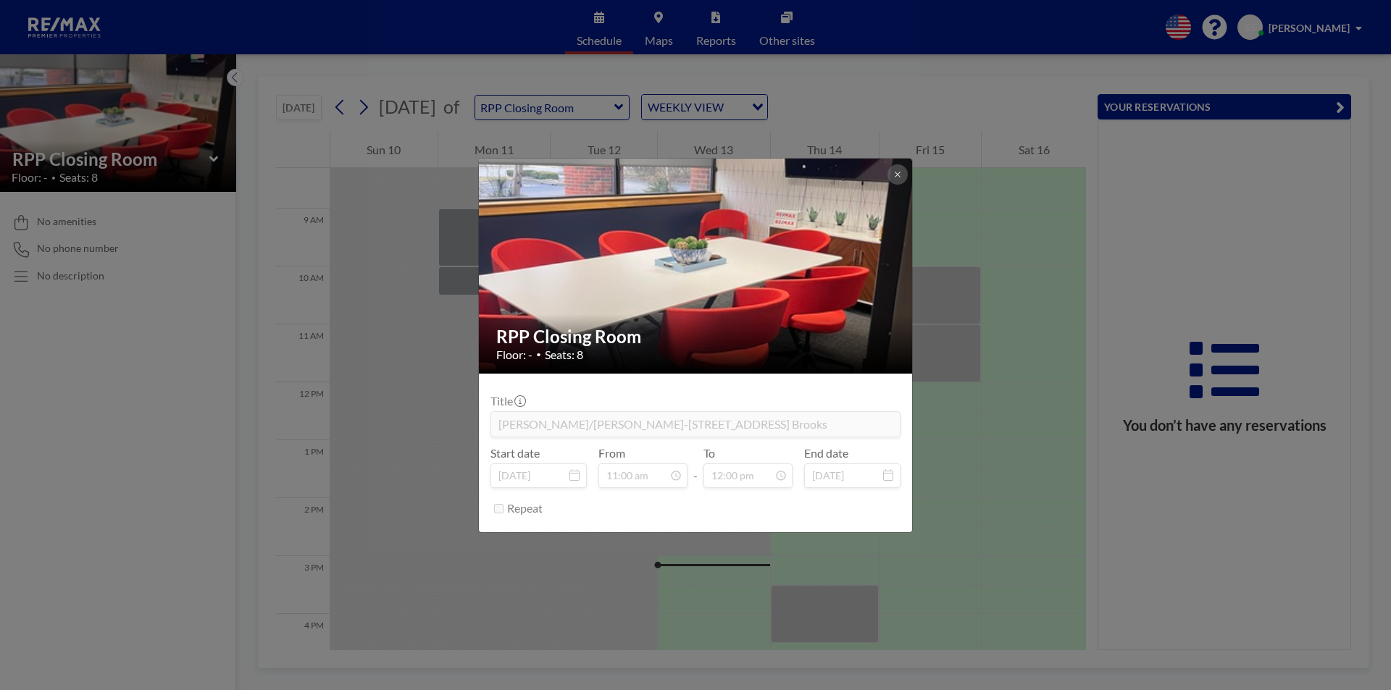
click at [973, 305] on div "RPP Closing Room Floor: - • Seats: 8 Title [PERSON_NAME]/[PERSON_NAME]-[STREET_…" at bounding box center [695, 345] width 1391 height 690
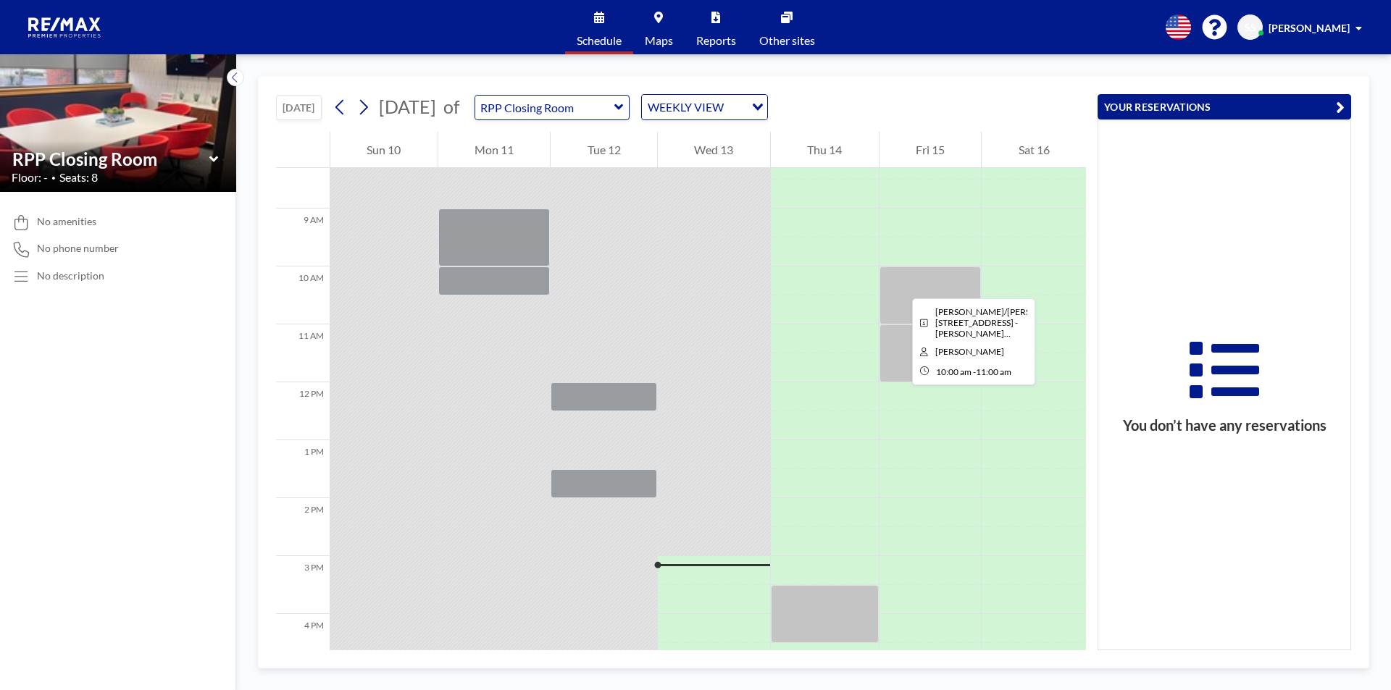
click at [900, 285] on div at bounding box center [930, 296] width 102 height 58
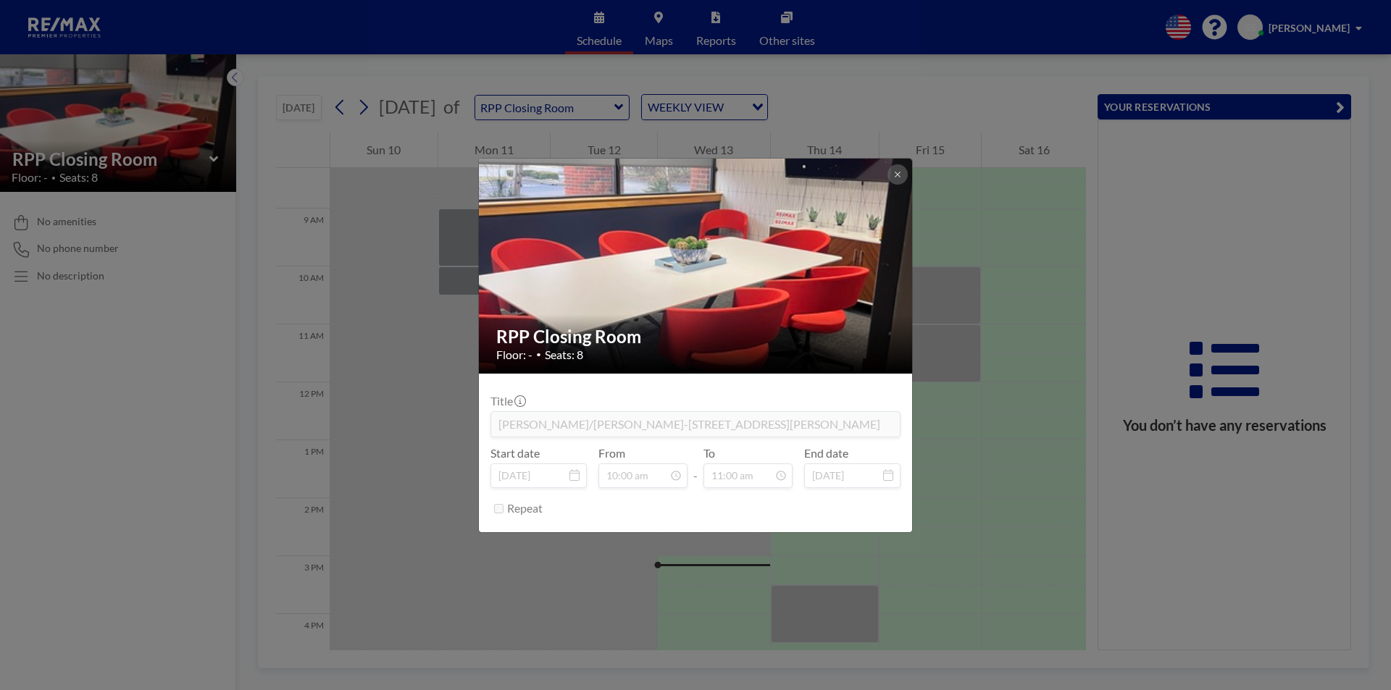
click at [961, 459] on div "RPP Closing Room Floor: - • Seats: 8 Title [PERSON_NAME]/[PERSON_NAME]-[STREET_…" at bounding box center [695, 345] width 1391 height 690
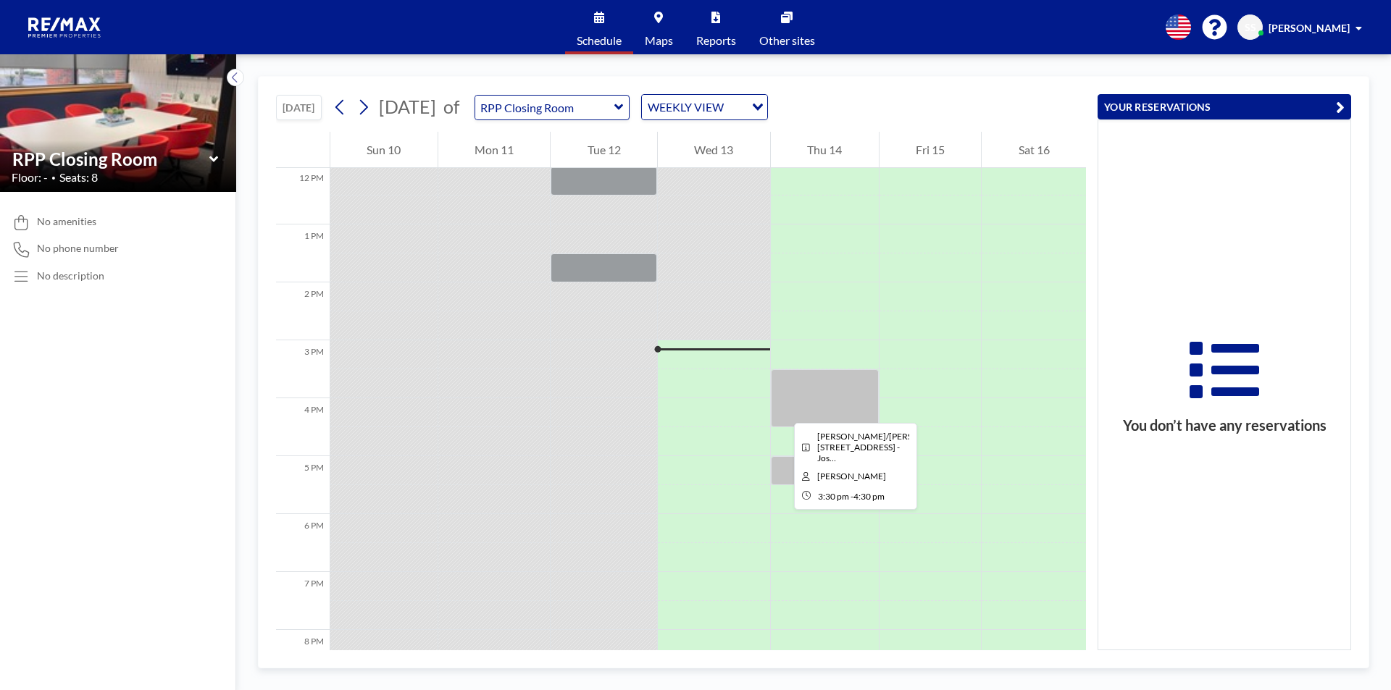
scroll to position [698, 0]
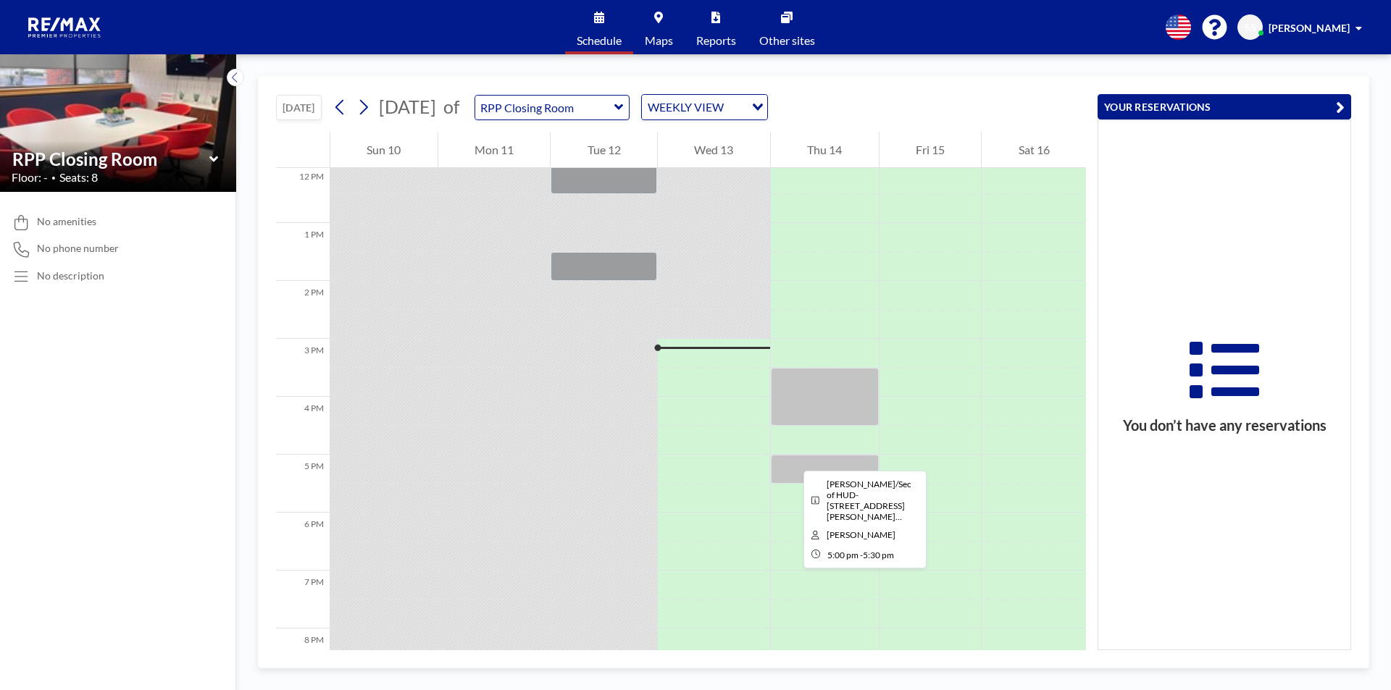
click at [792, 457] on div at bounding box center [825, 469] width 108 height 29
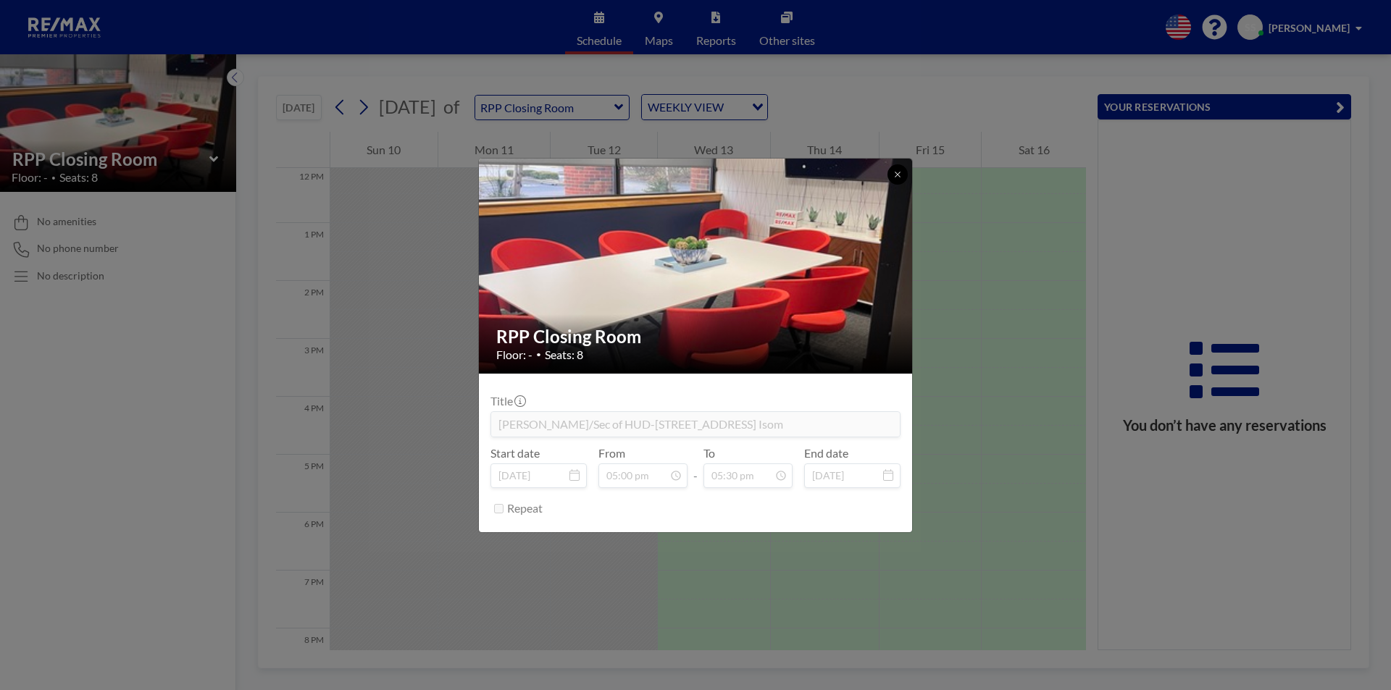
click at [895, 175] on icon at bounding box center [897, 174] width 9 height 9
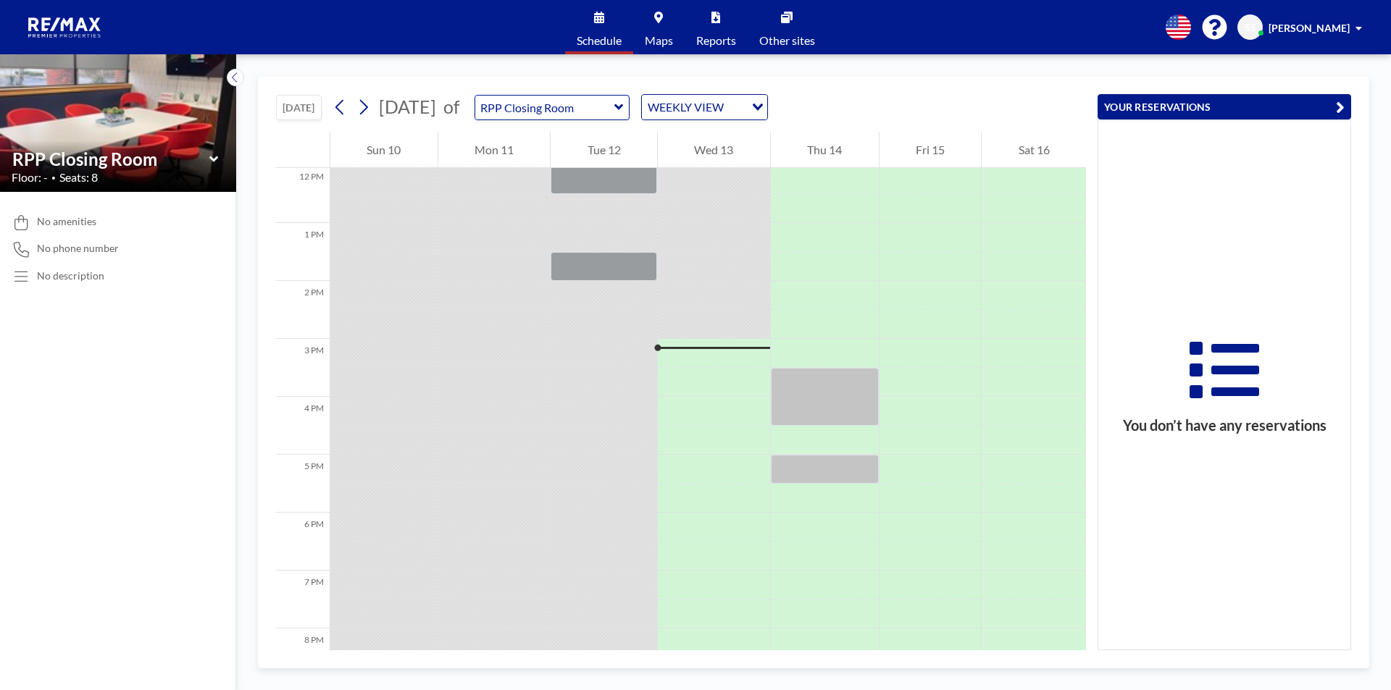
click at [745, 109] on div "WEEKLY VIEW" at bounding box center [693, 106] width 103 height 22
click at [753, 141] on li "DAILY VIEW" at bounding box center [749, 132] width 124 height 21
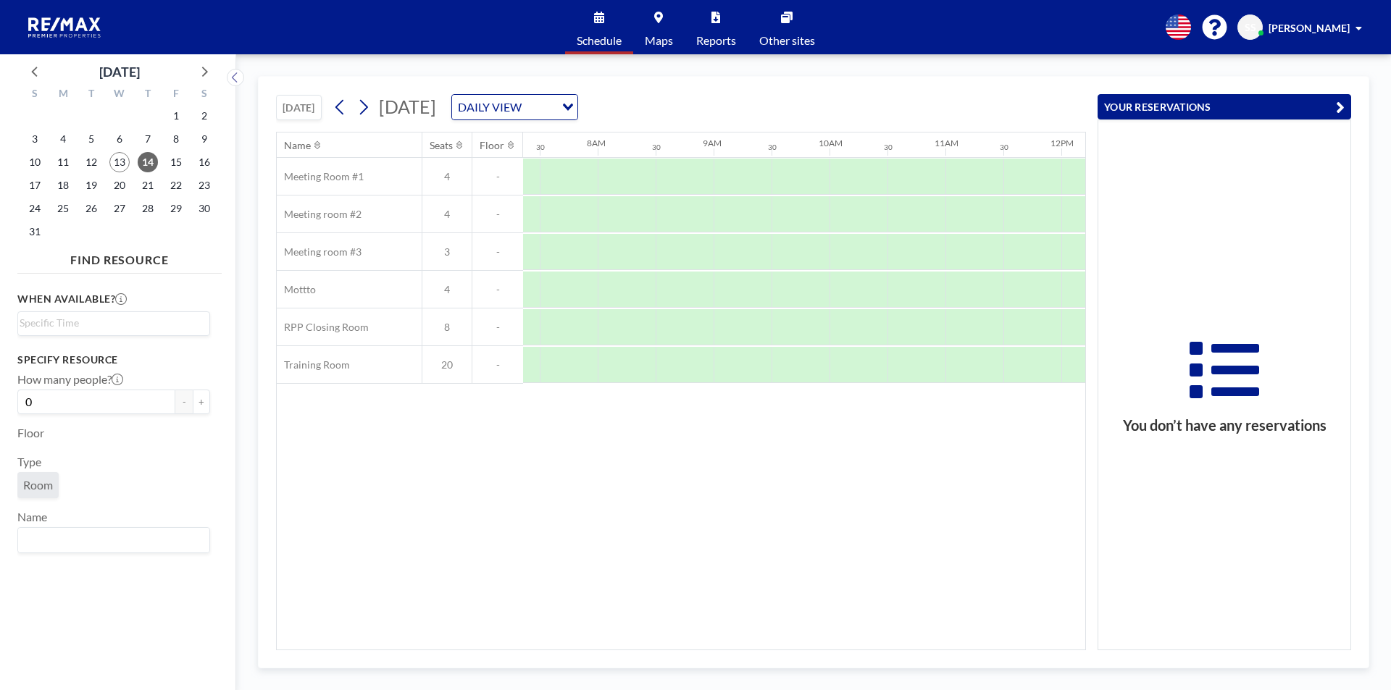
scroll to position [0, 869]
click at [119, 159] on span "13" at bounding box center [119, 162] width 20 height 20
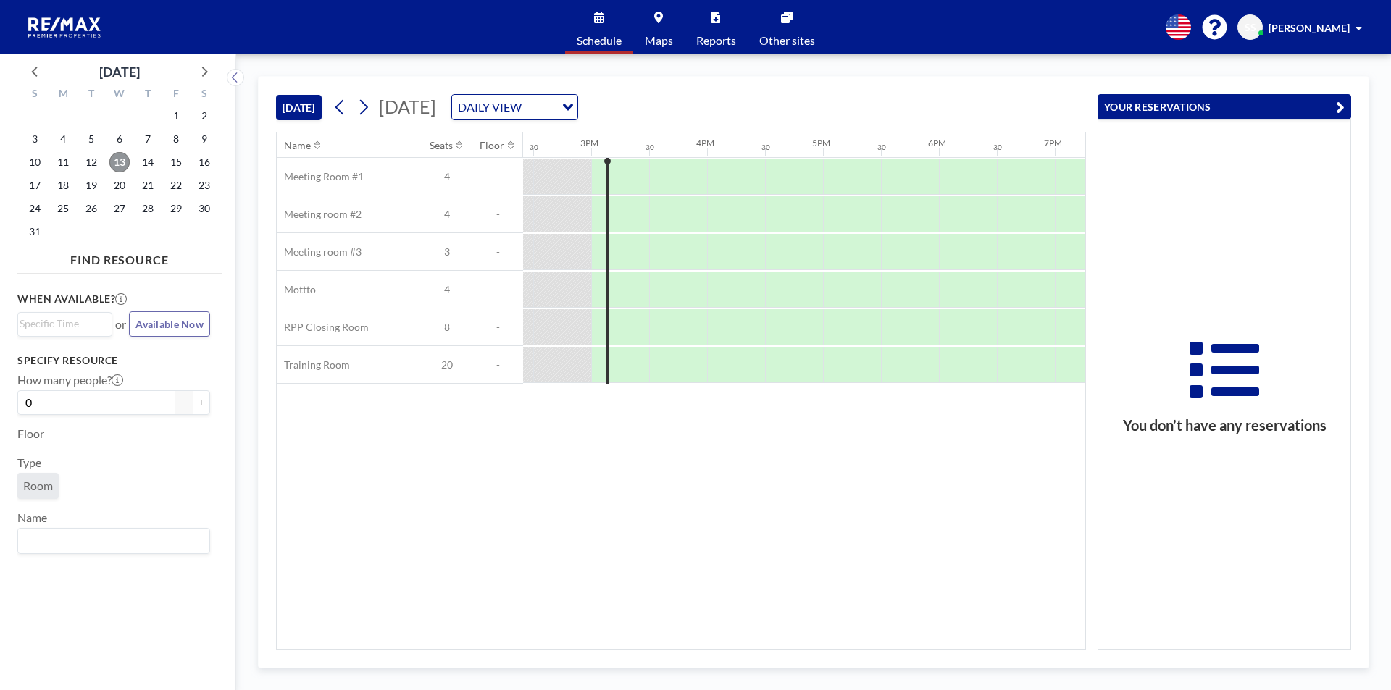
scroll to position [0, 1681]
